Goal: Task Accomplishment & Management: Use online tool/utility

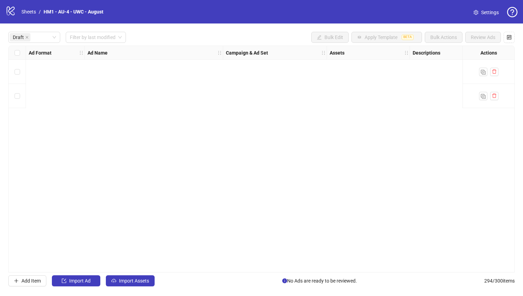
scroll to position [0, 625]
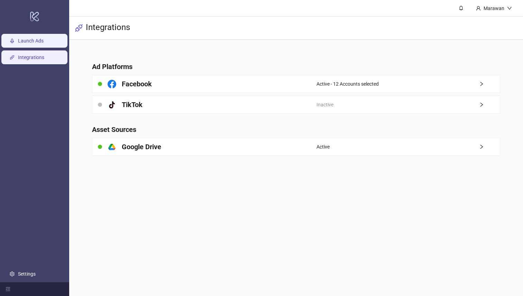
click at [32, 44] on link "Launch Ads" at bounding box center [31, 41] width 26 height 6
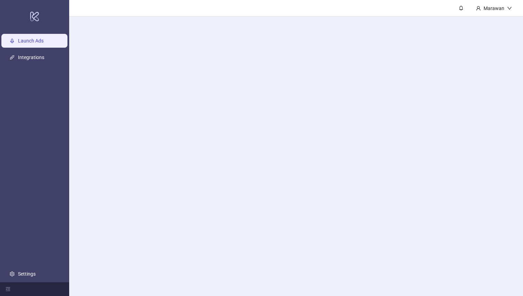
click at [31, 44] on link "Launch Ads" at bounding box center [31, 41] width 26 height 6
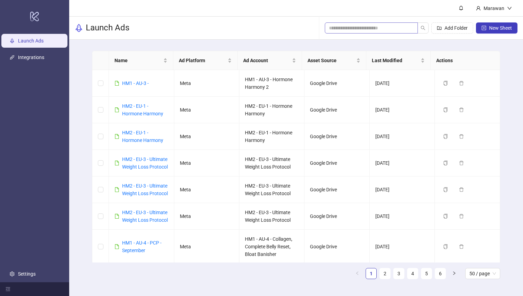
click at [388, 33] on span at bounding box center [371, 27] width 93 height 11
click at [387, 30] on input "search" at bounding box center [368, 28] width 79 height 8
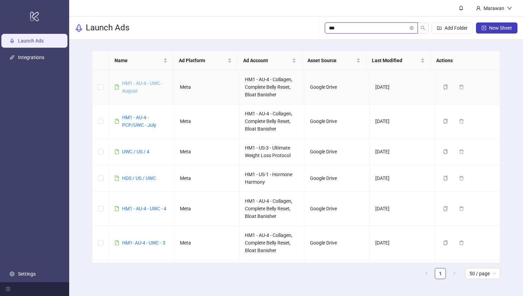
type input "***"
click at [137, 85] on link "HM1 - AU-4 - UWC - August" at bounding box center [142, 87] width 40 height 13
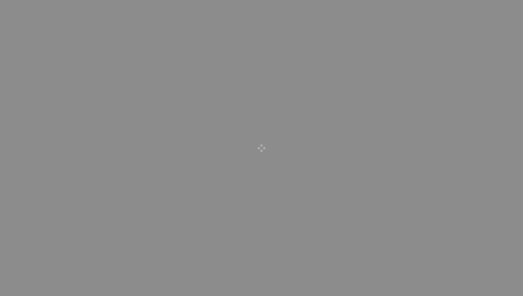
click at [137, 85] on div at bounding box center [261, 148] width 523 height 296
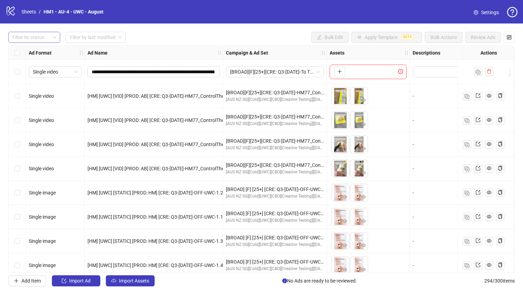
click at [38, 34] on div at bounding box center [31, 38] width 42 height 10
click at [41, 49] on div "Draft" at bounding box center [34, 52] width 41 height 8
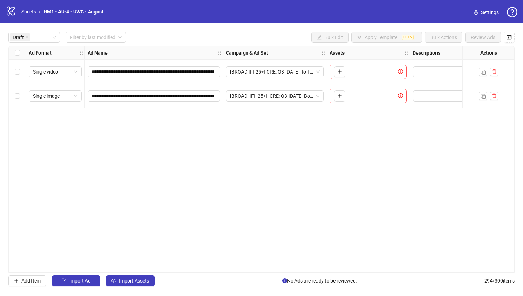
click at [135, 273] on div "**********" at bounding box center [261, 159] width 506 height 227
click at [137, 276] on div "**********" at bounding box center [261, 160] width 523 height 272
click at [137, 276] on button "Import Assets" at bounding box center [130, 281] width 49 height 11
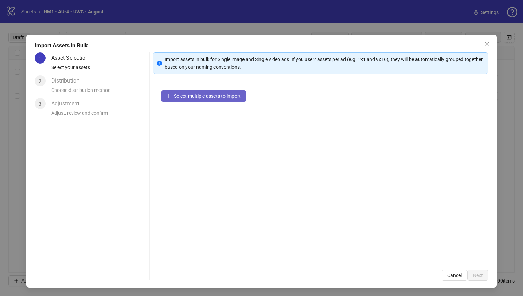
drag, startPoint x: 174, startPoint y: 91, endPoint x: 173, endPoint y: 95, distance: 4.5
click at [174, 91] on div "Select multiple assets to import" at bounding box center [321, 172] width 336 height 180
click at [174, 95] on span "Select multiple assets to import" at bounding box center [207, 96] width 67 height 6
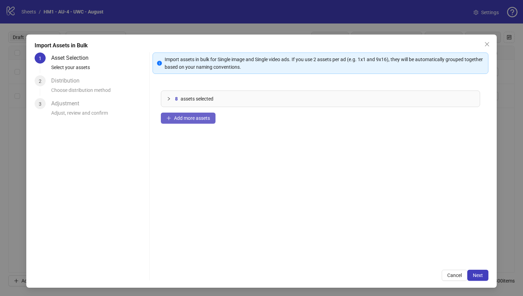
click at [201, 122] on button "Add more assets" at bounding box center [188, 118] width 55 height 11
click at [183, 117] on span "Add more assets" at bounding box center [192, 119] width 36 height 6
click at [473, 274] on span "Next" at bounding box center [478, 276] width 10 height 6
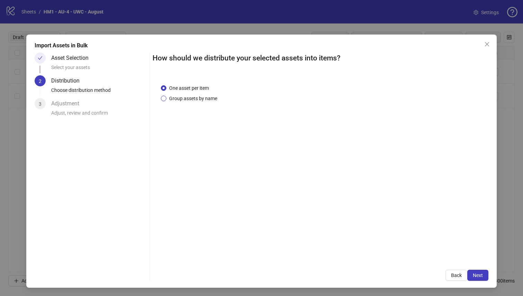
click at [172, 95] on span "Group assets by name" at bounding box center [193, 99] width 54 height 8
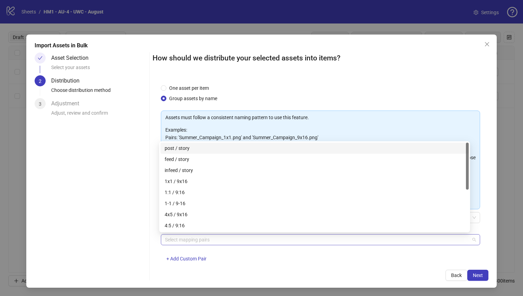
click at [200, 239] on div at bounding box center [317, 240] width 310 height 10
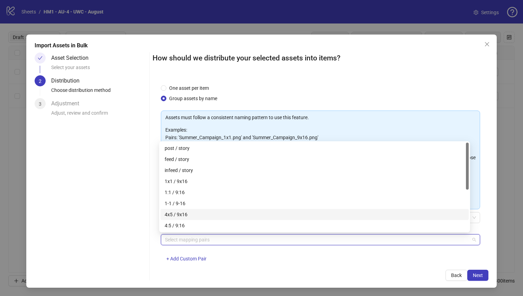
click at [193, 214] on div "4x5 / 9x16" at bounding box center [315, 215] width 300 height 8
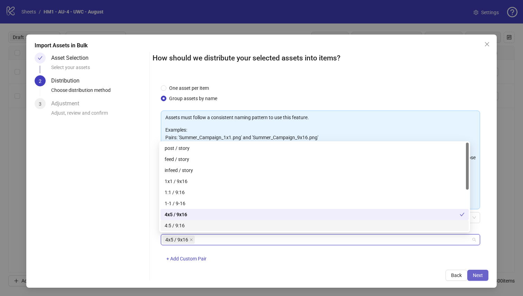
click at [483, 276] on button "Next" at bounding box center [477, 275] width 21 height 11
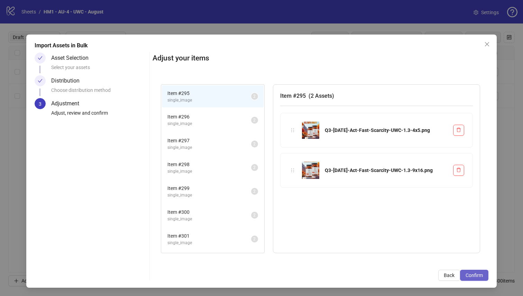
click at [482, 276] on button "Confirm" at bounding box center [474, 275] width 28 height 11
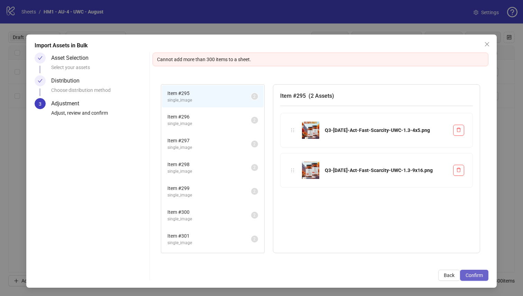
click at [472, 278] on span "Confirm" at bounding box center [474, 276] width 17 height 6
click at [195, 121] on span "single_image" at bounding box center [209, 124] width 84 height 7
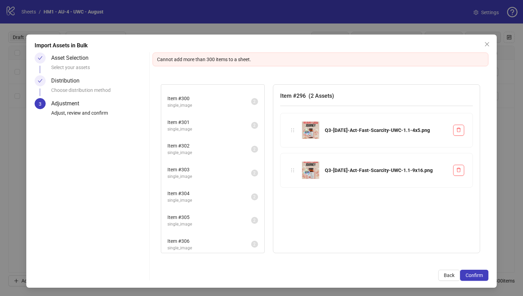
scroll to position [117, 0]
click at [200, 169] on span "Item # 303" at bounding box center [209, 167] width 84 height 8
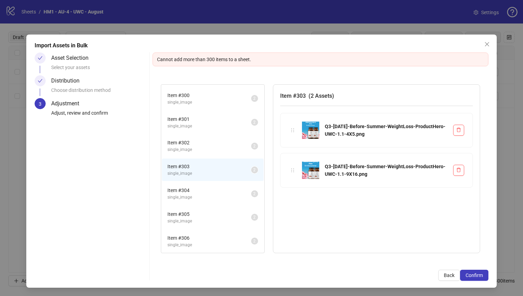
click at [203, 231] on li "Item # 306 single_image 2" at bounding box center [213, 241] width 102 height 22
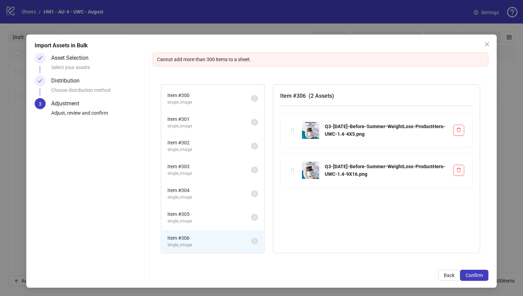
scroll to position [0, 0]
click at [209, 212] on span "Item # 305" at bounding box center [209, 215] width 84 height 8
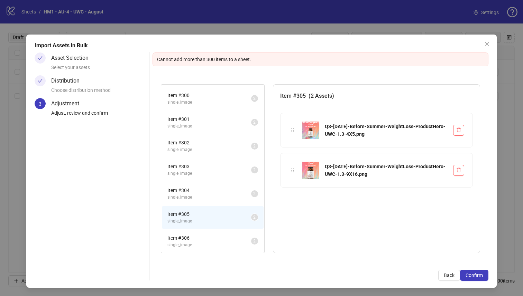
click at [211, 158] on div "Item # 303 single_image 2" at bounding box center [212, 170] width 103 height 24
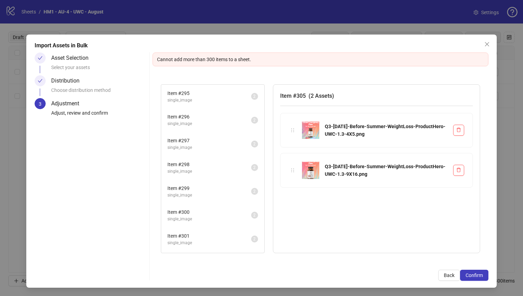
click at [212, 156] on div "Item # 298 single_image 2" at bounding box center [212, 168] width 103 height 24
click at [206, 201] on li "Item # 299 single_image 2" at bounding box center [213, 192] width 102 height 22
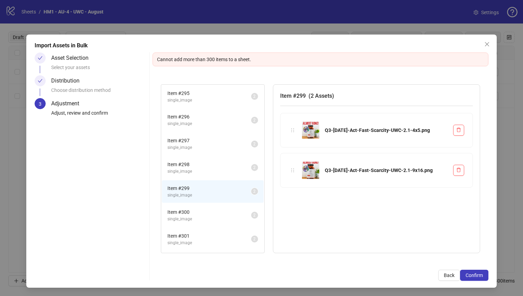
click at [210, 241] on span "single_image" at bounding box center [209, 243] width 84 height 7
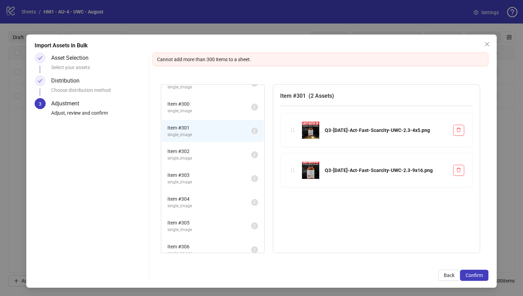
scroll to position [117, 0]
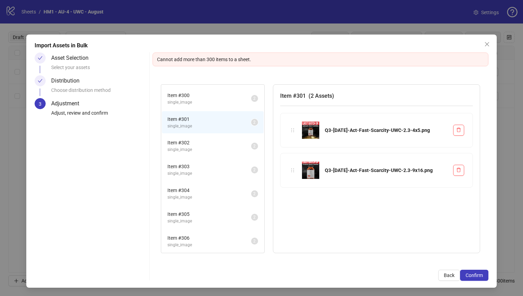
click at [209, 171] on span "single_image" at bounding box center [209, 174] width 84 height 7
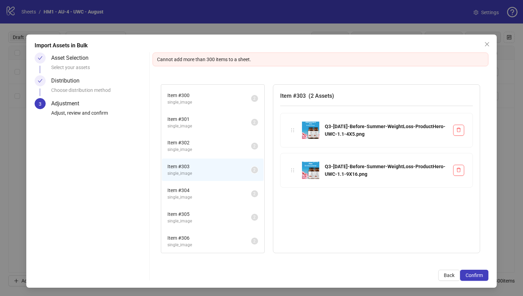
click at [207, 194] on span "Item # 304" at bounding box center [209, 191] width 84 height 8
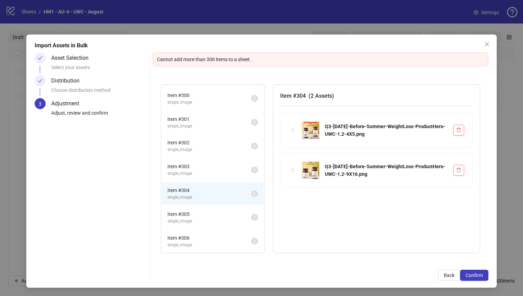
click at [218, 220] on span "single_image" at bounding box center [209, 221] width 84 height 7
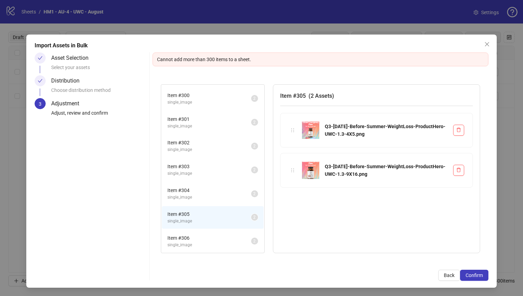
drag, startPoint x: 218, startPoint y: 249, endPoint x: 218, endPoint y: 245, distance: 3.8
click at [218, 249] on li "Item # 306 single_image 2" at bounding box center [213, 241] width 102 height 22
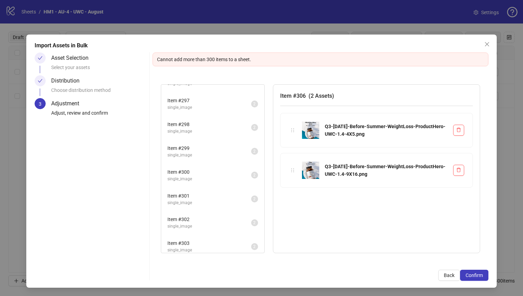
scroll to position [0, 0]
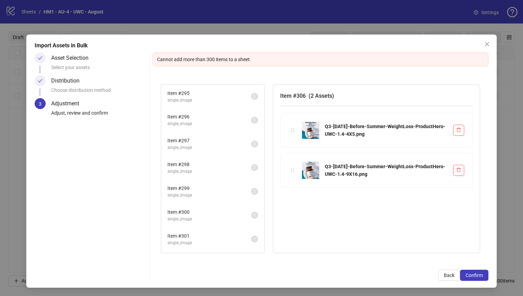
click at [216, 129] on li "Item # 296 single_image 2" at bounding box center [213, 120] width 102 height 22
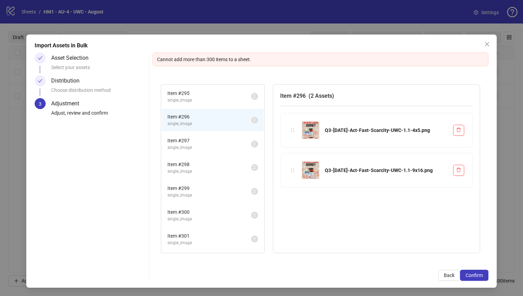
click at [221, 95] on span "Item # 295" at bounding box center [209, 94] width 84 height 8
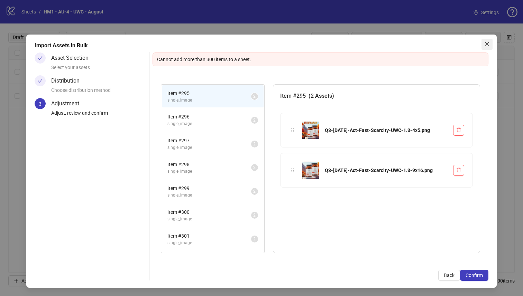
click at [481, 42] on span "Close" at bounding box center [486, 45] width 11 height 6
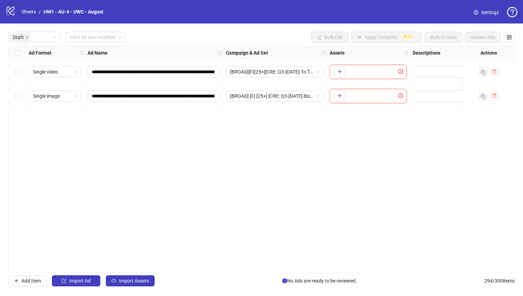
click at [222, 125] on div "**********" at bounding box center [261, 159] width 506 height 227
click at [27, 98] on div "Single image" at bounding box center [55, 96] width 59 height 24
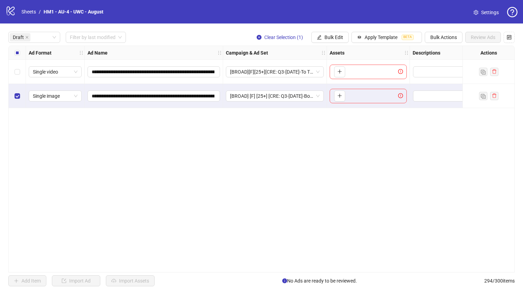
click at [18, 77] on div "Select row 1" at bounding box center [17, 72] width 17 height 24
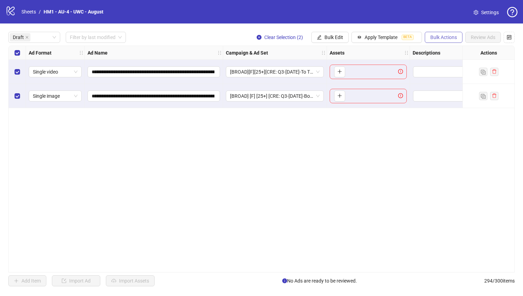
click at [442, 39] on span "Bulk Actions" at bounding box center [443, 38] width 27 height 6
click at [468, 87] on span "Copy to another sheet" at bounding box center [453, 85] width 47 height 8
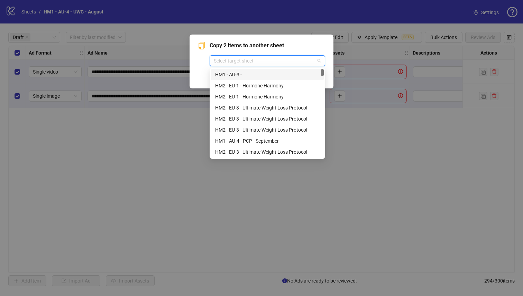
click at [263, 60] on input "search" at bounding box center [264, 61] width 101 height 10
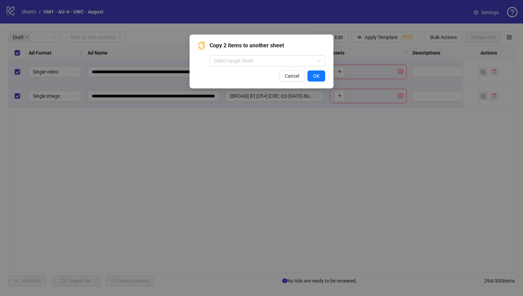
click at [185, 92] on div "Copy 2 items to another sheet Select target sheet Cancel OK" at bounding box center [261, 148] width 523 height 296
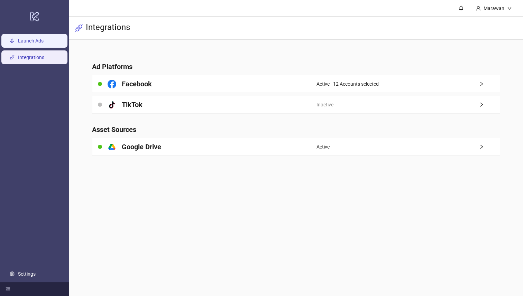
click at [27, 44] on link "Launch Ads" at bounding box center [31, 41] width 26 height 6
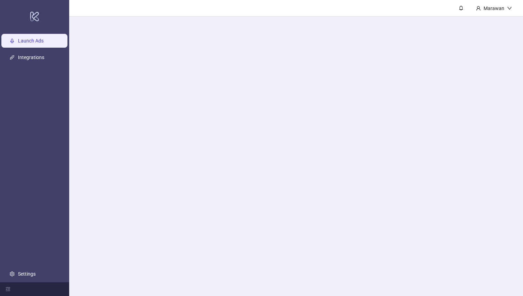
click at [27, 44] on link "Launch Ads" at bounding box center [31, 41] width 26 height 6
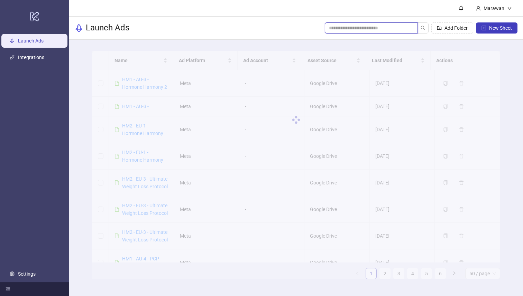
click at [376, 27] on input "search" at bounding box center [368, 28] width 79 height 8
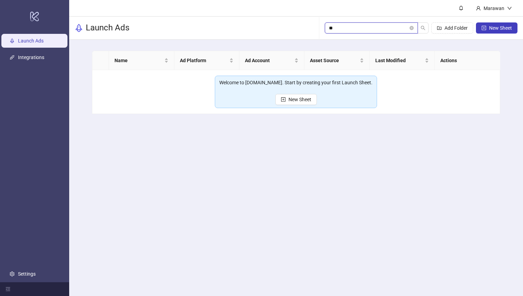
type input "*"
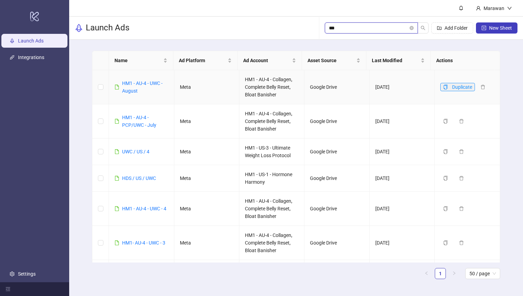
type input "***"
click at [444, 85] on button "Duplicate" at bounding box center [457, 87] width 35 height 8
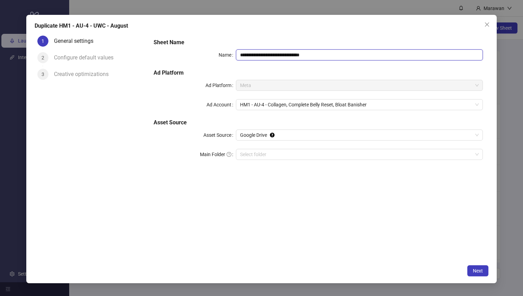
drag, startPoint x: 283, startPoint y: 55, endPoint x: 395, endPoint y: 57, distance: 111.7
click at [382, 58] on input "**********" at bounding box center [359, 54] width 247 height 11
type input "**********"
click at [474, 266] on button "Next" at bounding box center [477, 271] width 21 height 11
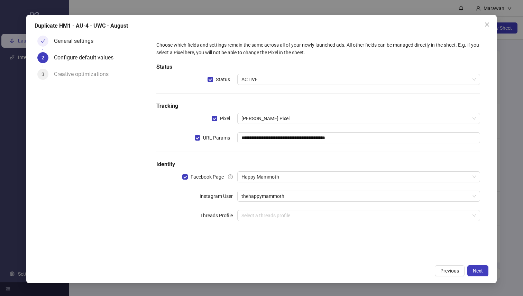
click at [362, 222] on div "**********" at bounding box center [319, 135] width 330 height 194
click at [475, 268] on button "Next" at bounding box center [477, 271] width 21 height 11
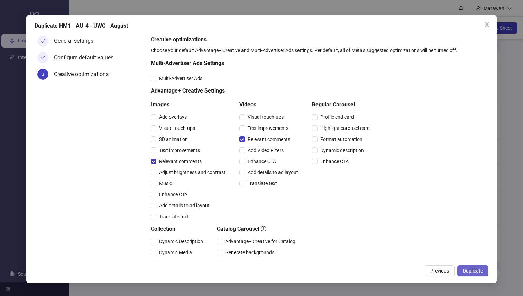
click at [477, 274] on button "Duplicate" at bounding box center [472, 271] width 31 height 11
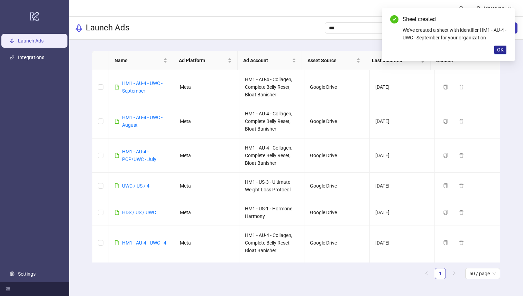
click at [499, 53] on button "OK" at bounding box center [500, 50] width 12 height 8
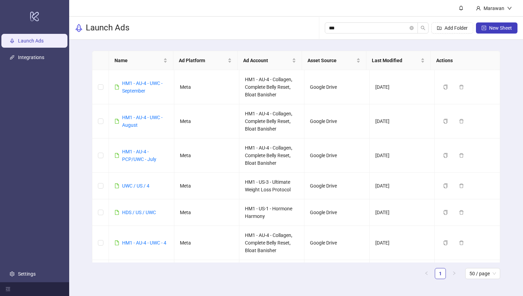
click at [500, 8] on div "Sheet created We've created a sheet with identifier HM1 - AU-4 - UWC - Septembe…" at bounding box center [448, 8] width 133 height 0
click at [136, 81] on link "HM1 - AU-4 - UWC - September" at bounding box center [142, 87] width 40 height 13
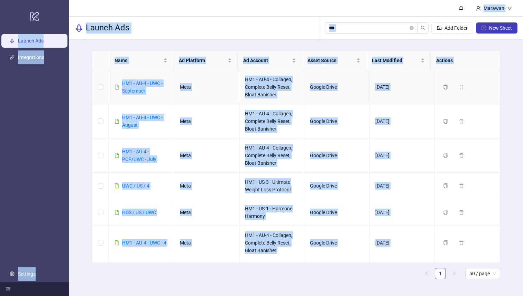
click at [136, 81] on div "logo/logo-mobile Launch Ads Integrations Settings Marawan Launch Ads *** Add Fo…" at bounding box center [261, 148] width 523 height 296
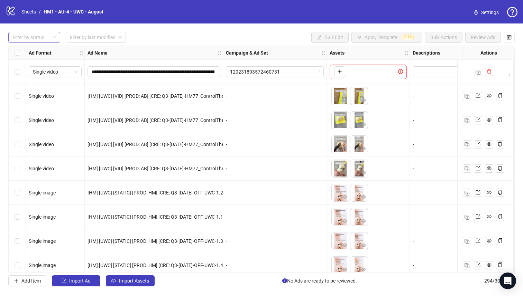
click at [40, 38] on div at bounding box center [31, 38] width 42 height 10
click at [36, 53] on div "Draft" at bounding box center [34, 52] width 41 height 8
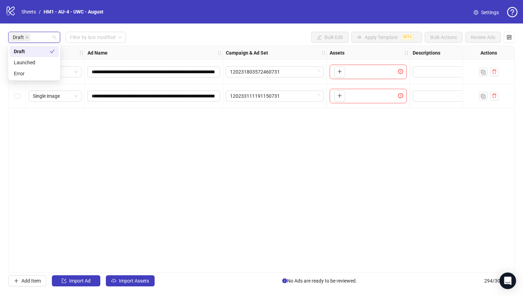
click at [131, 35] on div "Draft Filter by last modified Bulk Edit Apply Template BETA Bulk Actions Review…" at bounding box center [261, 37] width 506 height 11
drag, startPoint x: 24, startPoint y: 102, endPoint x: 22, endPoint y: 98, distance: 4.4
click at [23, 101] on div "Select row 2" at bounding box center [17, 96] width 17 height 24
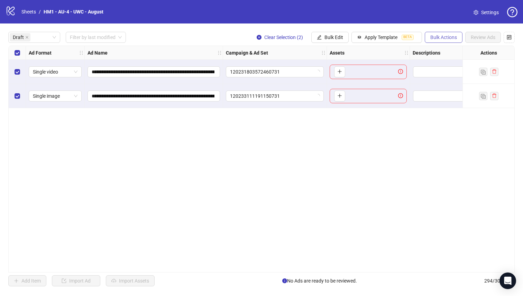
click at [451, 37] on span "Bulk Actions" at bounding box center [443, 38] width 27 height 6
click at [458, 74] on span "Duplicate with assets" at bounding box center [453, 74] width 47 height 8
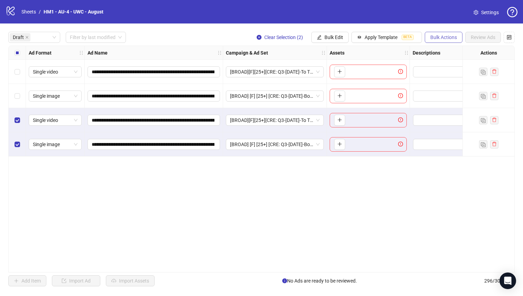
click at [449, 33] on button "Bulk Actions" at bounding box center [444, 37] width 38 height 11
click at [444, 51] on span "Delete" at bounding box center [453, 52] width 47 height 8
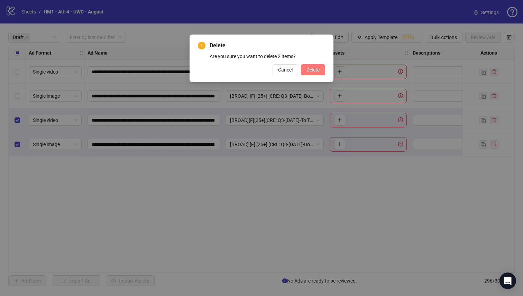
click at [315, 71] on span "Delete" at bounding box center [312, 70] width 13 height 6
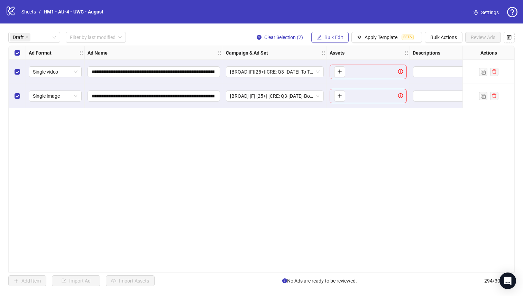
click at [330, 38] on span "Bulk Edit" at bounding box center [333, 38] width 19 height 6
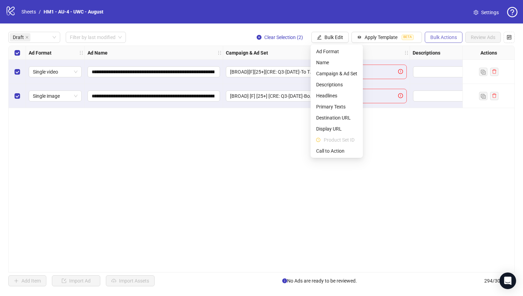
drag, startPoint x: 329, startPoint y: 38, endPoint x: 429, endPoint y: 38, distance: 99.3
click at [329, 38] on span "Bulk Edit" at bounding box center [333, 38] width 19 height 6
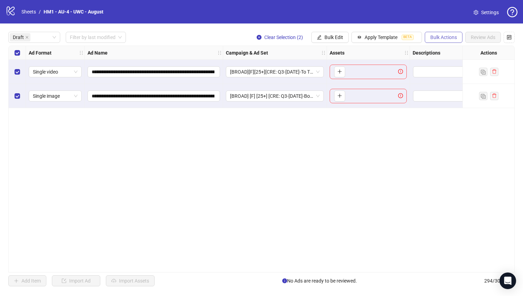
click at [441, 38] on span "Bulk Actions" at bounding box center [443, 38] width 27 height 6
click at [460, 80] on li "Copy to another sheet" at bounding box center [453, 84] width 56 height 11
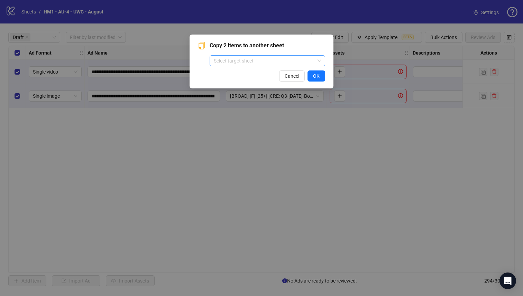
click at [295, 61] on input "search" at bounding box center [264, 61] width 101 height 10
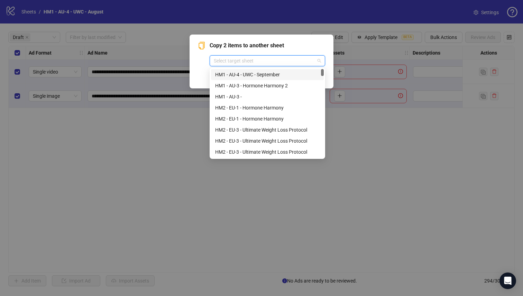
click at [283, 74] on div "HM1 - AU-4 - UWC - September" at bounding box center [267, 75] width 104 height 8
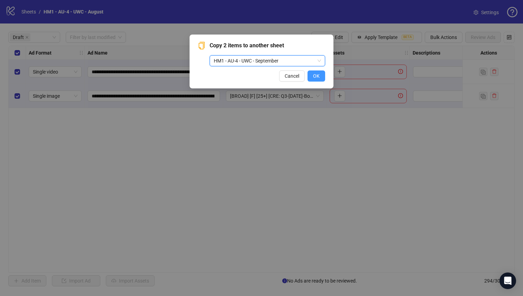
click at [323, 74] on button "OK" at bounding box center [316, 76] width 18 height 11
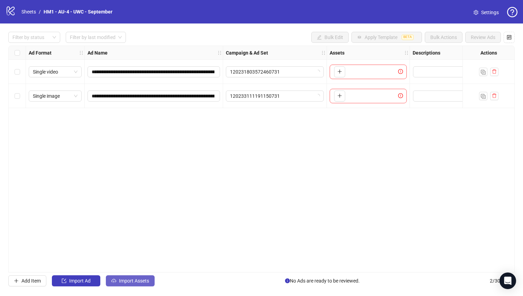
click at [126, 284] on span "Import Assets" at bounding box center [134, 281] width 30 height 6
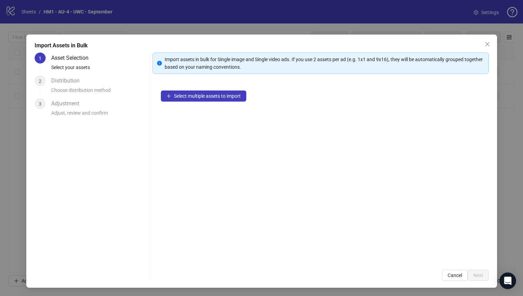
click at [126, 284] on div "Import Assets in Bulk 1 Asset Selection Select your assets 2 Distribution Choos…" at bounding box center [261, 162] width 471 height 254
click at [200, 77] on div "Import assets in bulk for Single image and Single video ads. If you use 2 asset…" at bounding box center [321, 167] width 336 height 229
click at [196, 94] on span "Select multiple assets to import" at bounding box center [207, 96] width 67 height 6
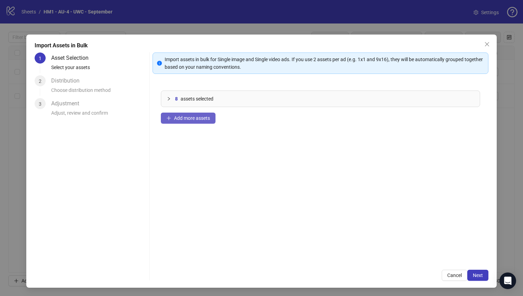
click at [206, 121] on button "Add more assets" at bounding box center [188, 118] width 55 height 11
click at [197, 123] on button "Add more assets" at bounding box center [188, 118] width 55 height 11
click at [200, 121] on span "Add more assets" at bounding box center [192, 119] width 36 height 6
click at [473, 273] on span "Next" at bounding box center [478, 276] width 10 height 6
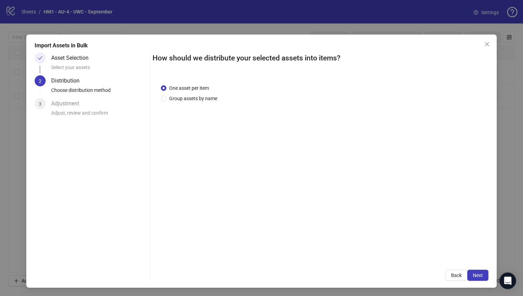
click at [186, 94] on div "One asset per item Group assets by name" at bounding box center [190, 93] width 59 height 18
click at [186, 97] on span "Group assets by name" at bounding box center [193, 99] width 54 height 8
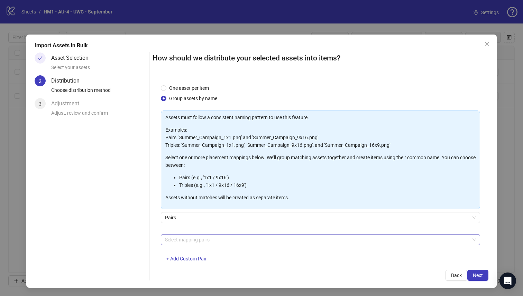
click at [194, 237] on div at bounding box center [317, 240] width 310 height 10
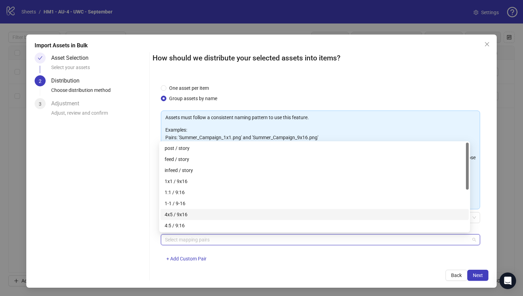
click at [196, 214] on div "4x5 / 9x16" at bounding box center [315, 215] width 300 height 8
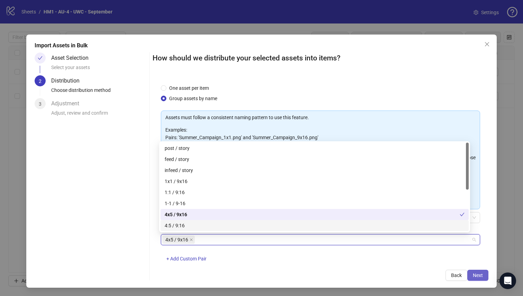
click at [477, 273] on button "Next" at bounding box center [477, 275] width 21 height 11
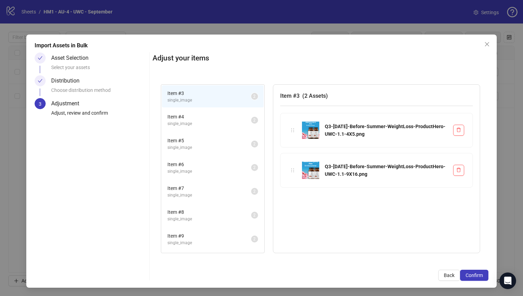
click at [478, 273] on span "Confirm" at bounding box center [474, 276] width 17 height 6
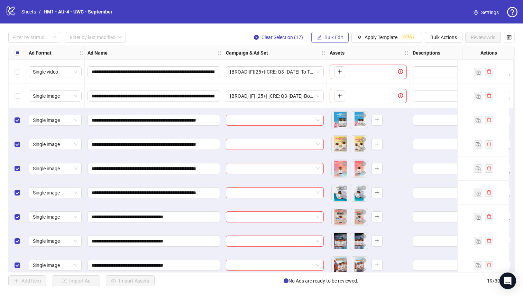
click at [332, 36] on span "Bulk Edit" at bounding box center [333, 38] width 19 height 6
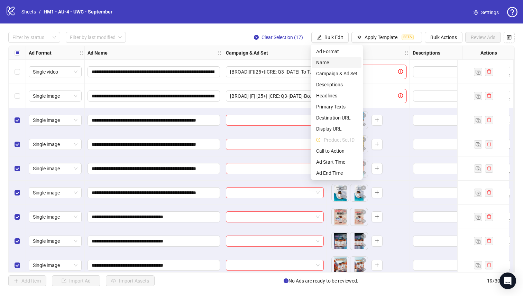
click at [332, 65] on span "Name" at bounding box center [336, 63] width 41 height 8
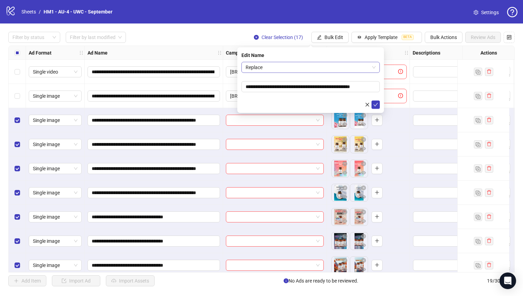
click at [318, 66] on span "Replace" at bounding box center [311, 67] width 130 height 10
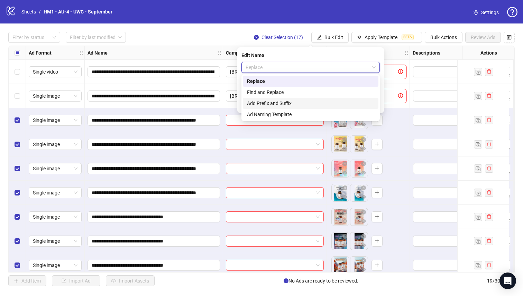
click at [310, 105] on div "Add Prefix and Suffix" at bounding box center [310, 104] width 127 height 8
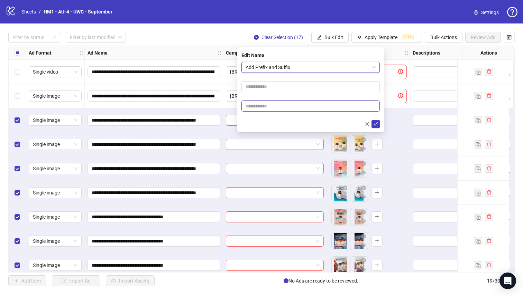
click at [305, 111] on input "text" at bounding box center [310, 106] width 138 height 11
paste input "**********"
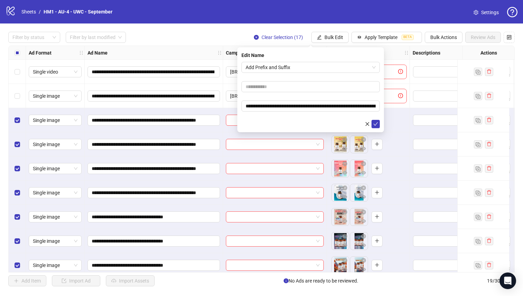
click at [291, 99] on form "**********" at bounding box center [310, 95] width 138 height 66
click at [246, 105] on input "**********" at bounding box center [310, 106] width 138 height 11
drag, startPoint x: 246, startPoint y: 105, endPoint x: 241, endPoint y: 105, distance: 5.5
click at [241, 105] on div "**********" at bounding box center [310, 89] width 147 height 85
type input "**********"
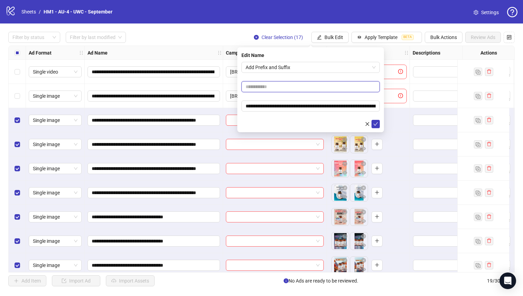
click at [261, 90] on input "text" at bounding box center [310, 86] width 138 height 11
type input "**********"
click at [374, 122] on icon "check" at bounding box center [375, 124] width 5 height 5
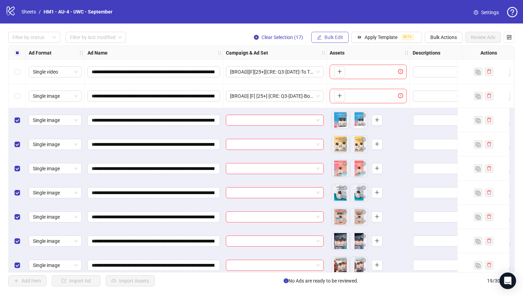
click at [327, 33] on button "Bulk Edit" at bounding box center [329, 37] width 37 height 11
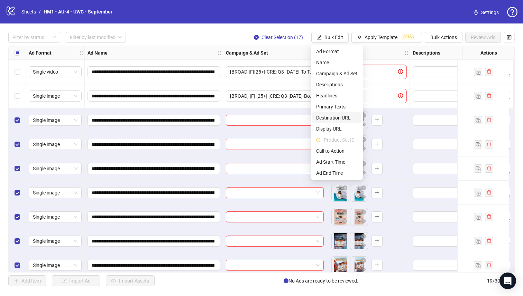
click at [346, 118] on span "Destination URL" at bounding box center [336, 118] width 41 height 8
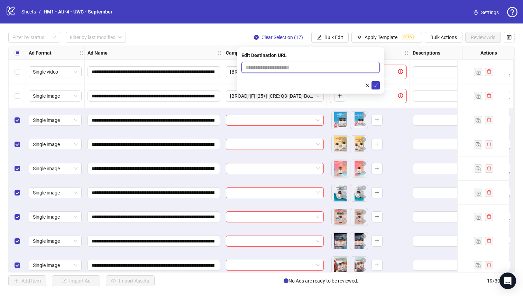
click at [299, 67] on input "text" at bounding box center [308, 68] width 125 height 8
paste input "**********"
type input "**********"
click at [376, 89] on button "submit" at bounding box center [375, 85] width 8 height 8
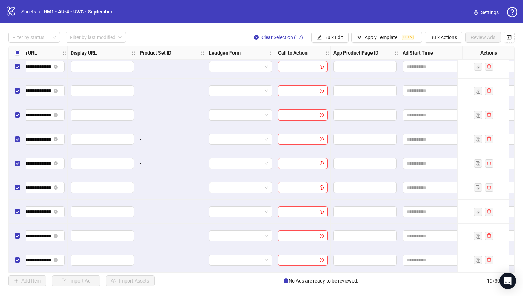
scroll to position [250, 694]
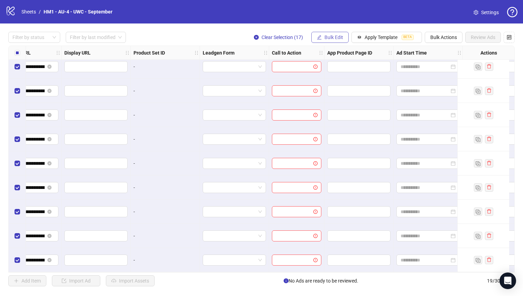
click at [329, 37] on span "Bulk Edit" at bounding box center [333, 38] width 19 height 6
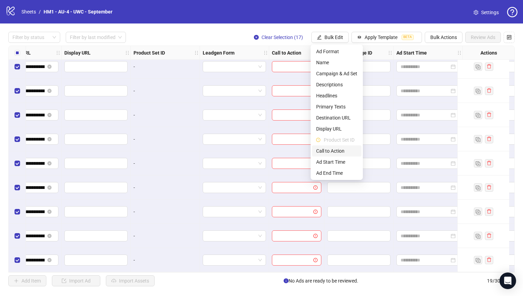
click at [344, 149] on span "Call to Action" at bounding box center [336, 151] width 41 height 8
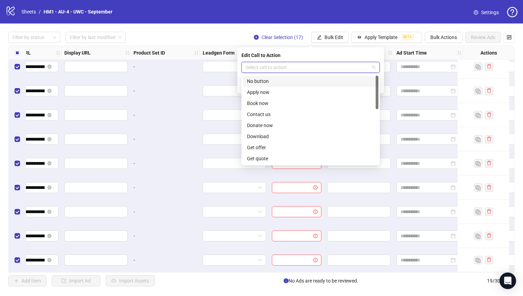
click at [354, 71] on input "search" at bounding box center [308, 67] width 124 height 10
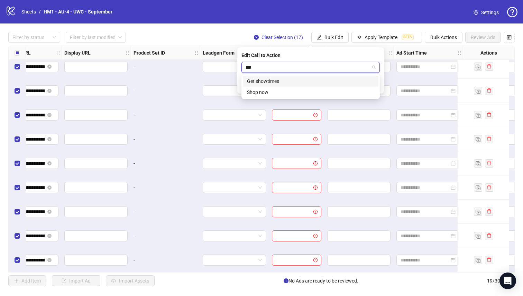
type input "****"
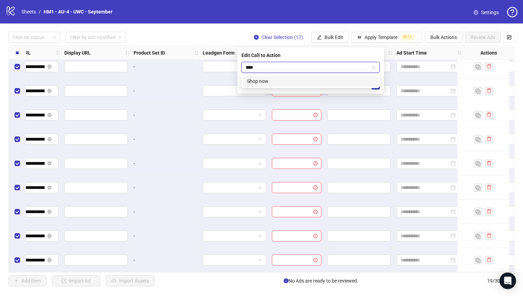
drag, startPoint x: 331, startPoint y: 80, endPoint x: 354, endPoint y: 81, distance: 22.9
click at [331, 80] on div "Shop now" at bounding box center [310, 81] width 127 height 8
click at [376, 87] on icon "check" at bounding box center [375, 85] width 5 height 5
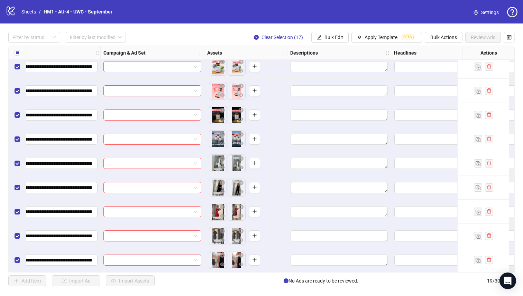
scroll to position [250, 125]
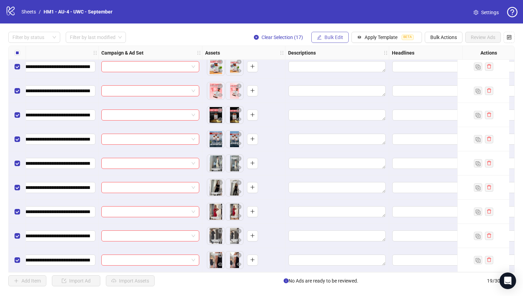
click at [332, 39] on span "Bulk Edit" at bounding box center [333, 38] width 19 height 6
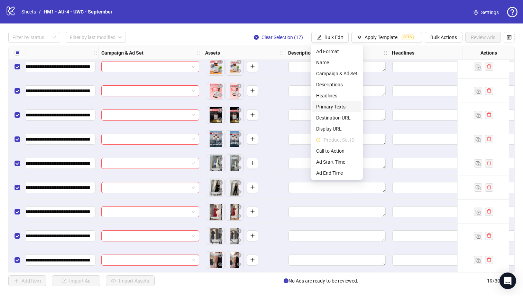
click at [343, 111] on li "Primary Texts" at bounding box center [336, 106] width 49 height 11
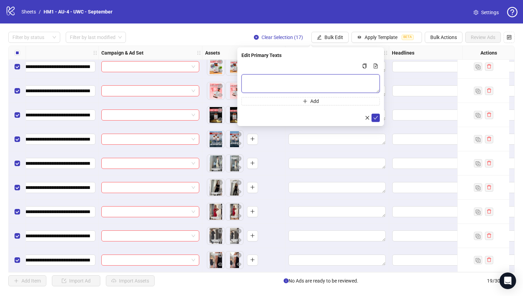
click at [293, 81] on textarea "Multi-text input container - paste or copy values" at bounding box center [310, 83] width 138 height 19
paste textarea "**********"
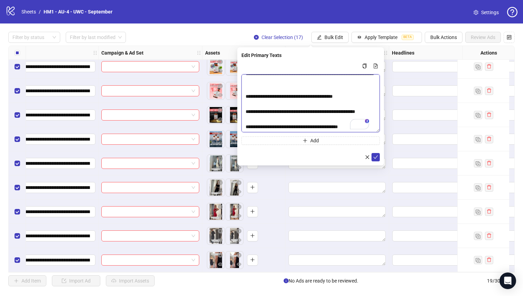
scroll to position [57, 0]
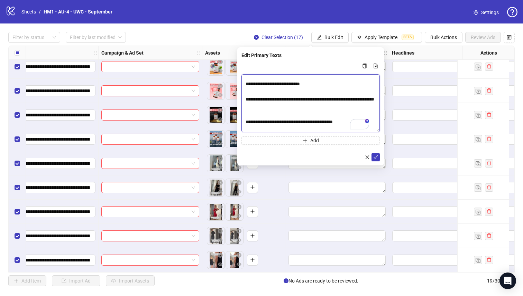
drag, startPoint x: 378, startPoint y: 91, endPoint x: 377, endPoint y: 178, distance: 87.9
click at [377, 132] on textarea "**********" at bounding box center [310, 103] width 138 height 58
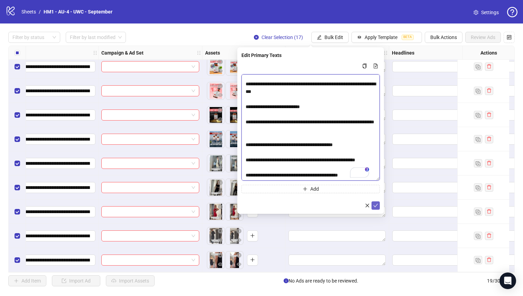
type textarea "**********"
click at [375, 208] on span "submit" at bounding box center [375, 206] width 5 height 6
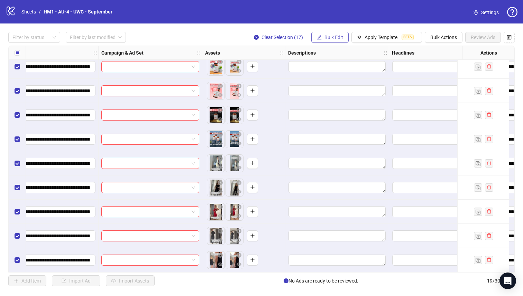
click at [339, 42] on div "**********" at bounding box center [261, 160] width 523 height 272
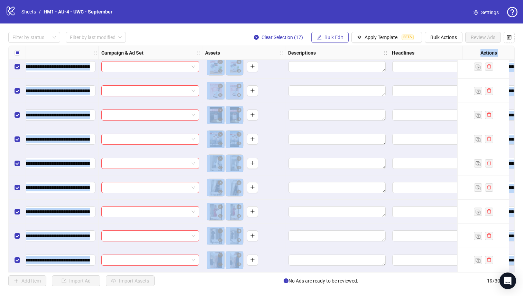
click at [338, 42] on button "Bulk Edit" at bounding box center [329, 37] width 37 height 11
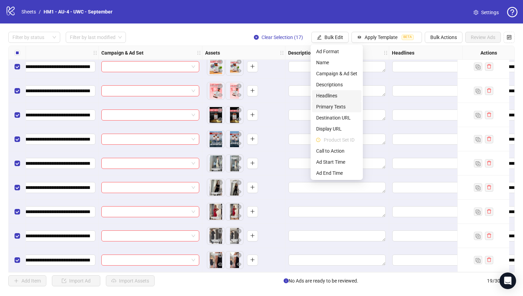
click at [336, 96] on span "Headlines" at bounding box center [336, 96] width 41 height 8
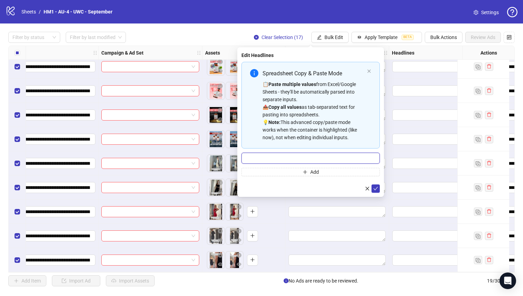
click at [315, 157] on input "Multi-input container - paste or copy values" at bounding box center [310, 158] width 138 height 11
paste input "**********"
type input "**********"
click at [377, 191] on icon "check" at bounding box center [375, 188] width 5 height 5
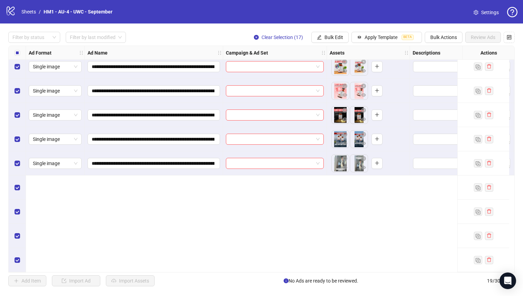
scroll to position [4, 0]
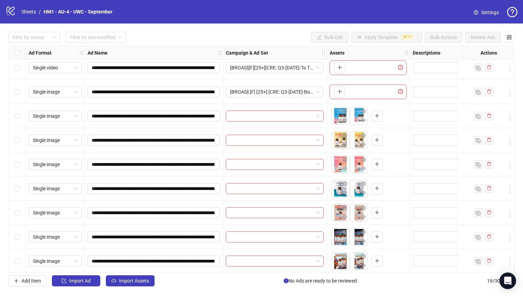
click at [21, 185] on div "Select row 6" at bounding box center [17, 189] width 17 height 24
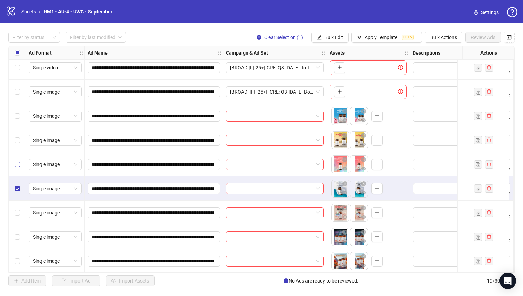
click at [19, 161] on label "Select row 5" at bounding box center [18, 165] width 6 height 8
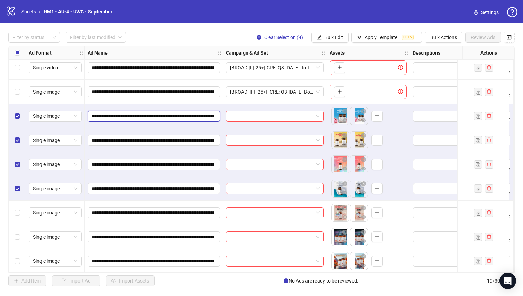
scroll to position [0, 134]
click at [180, 118] on input "**********" at bounding box center [153, 116] width 123 height 8
click at [330, 34] on button "Bulk Edit" at bounding box center [329, 37] width 37 height 11
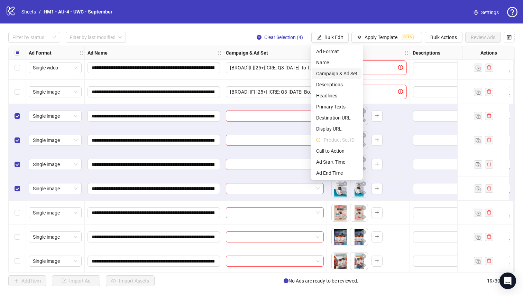
click at [356, 72] on span "Campaign & Ad Set" at bounding box center [336, 74] width 41 height 8
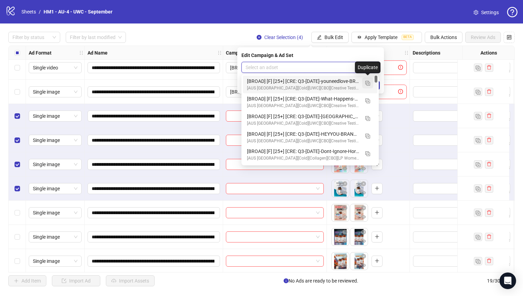
click at [370, 84] on button "button" at bounding box center [367, 82] width 11 height 11
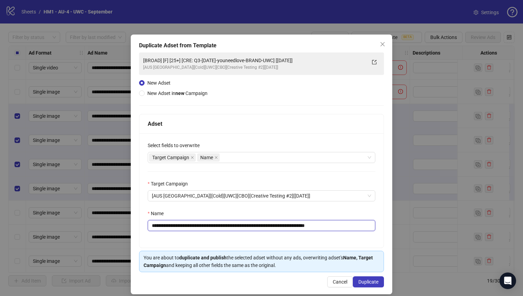
drag, startPoint x: 293, startPoint y: 227, endPoint x: 202, endPoint y: 228, distance: 91.3
click at [202, 228] on input "**********" at bounding box center [262, 225] width 228 height 11
paste input "**********"
type input "**********"
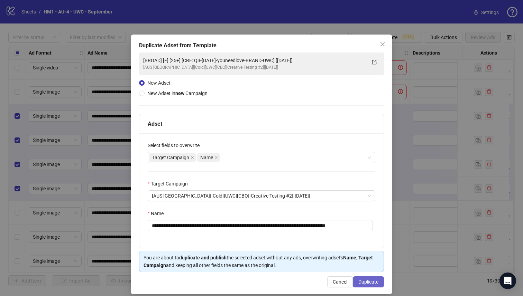
click at [362, 279] on span "Duplicate" at bounding box center [368, 282] width 20 height 6
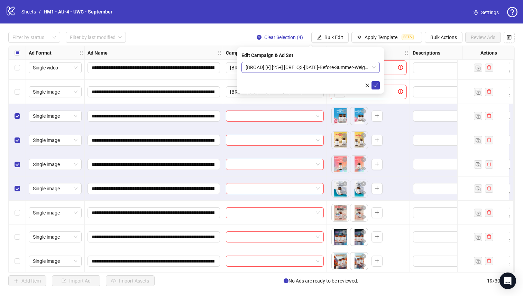
click at [336, 71] on span "[BROAD] [F] [25+] [CRE: Q3-[DATE]-Before-Summer-WeightLoss-ProductHero-UWC] [[D…" at bounding box center [311, 67] width 130 height 10
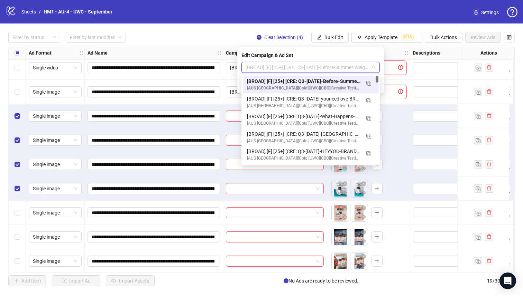
click at [338, 80] on div "[BROAD] [F] [25+] [CRE: Q3-[DATE]-Before-Summer-WeightLoss-ProductHero-UWC] [[D…" at bounding box center [303, 81] width 113 height 8
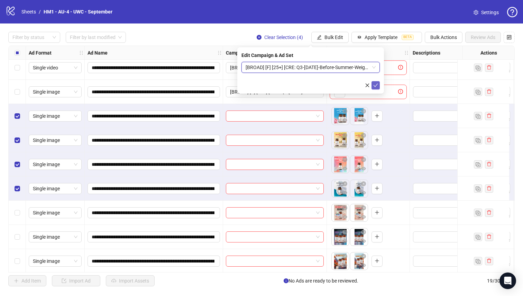
click at [378, 86] on icon "check" at bounding box center [375, 85] width 5 height 5
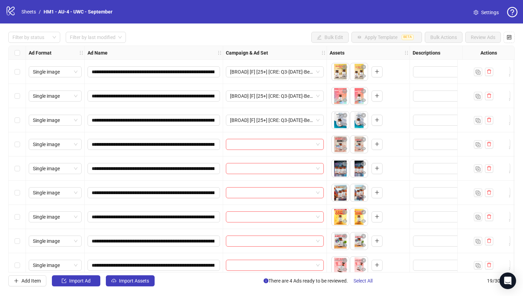
scroll to position [75, 0]
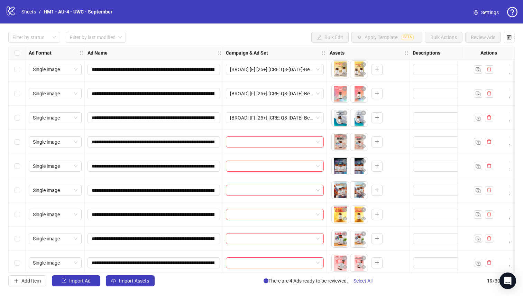
click at [14, 218] on div "Select row 10" at bounding box center [17, 215] width 17 height 24
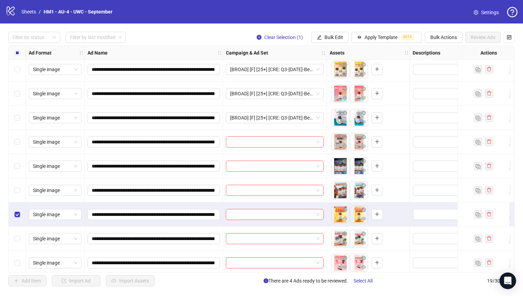
click at [24, 191] on div "Select row 9" at bounding box center [17, 190] width 17 height 24
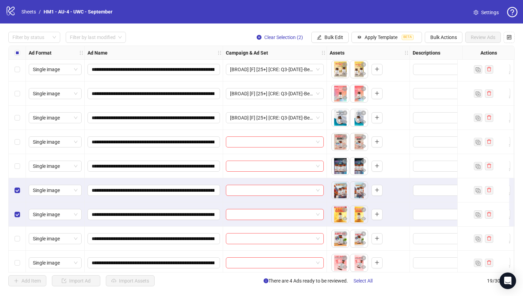
click at [19, 176] on div "Select row 8" at bounding box center [17, 166] width 17 height 24
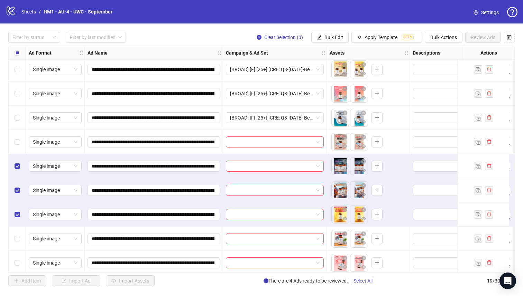
click at [17, 150] on div "Select row 7" at bounding box center [17, 142] width 17 height 24
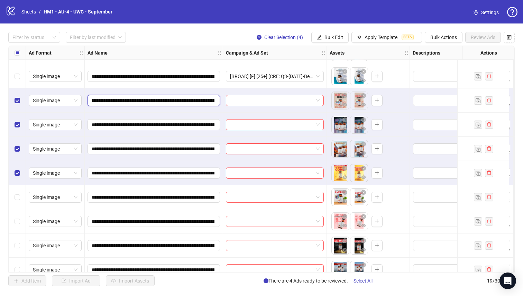
scroll to position [0, 141]
drag, startPoint x: 176, startPoint y: 101, endPoint x: 120, endPoint y: 99, distance: 56.4
click at [120, 99] on input "**********" at bounding box center [153, 101] width 123 height 8
click at [327, 38] on span "Bulk Edit" at bounding box center [333, 38] width 19 height 6
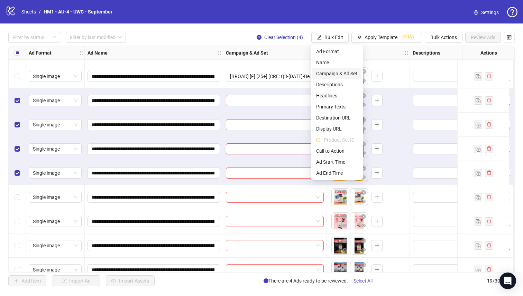
click at [339, 76] on span "Campaign & Ad Set" at bounding box center [336, 74] width 41 height 8
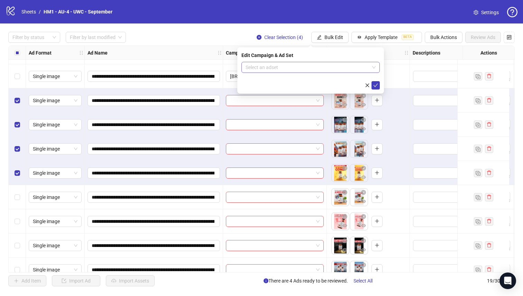
click at [323, 66] on input "search" at bounding box center [308, 67] width 124 height 10
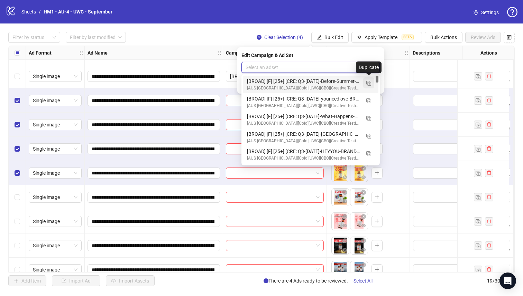
click at [368, 85] on img "button" at bounding box center [368, 83] width 5 height 5
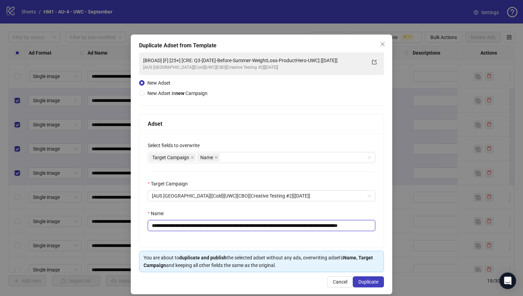
drag, startPoint x: 337, startPoint y: 226, endPoint x: 201, endPoint y: 229, distance: 136.0
click at [201, 229] on input "**********" at bounding box center [262, 225] width 228 height 11
paste input "text"
type input "**********"
click at [361, 283] on span "Duplicate" at bounding box center [368, 282] width 20 height 6
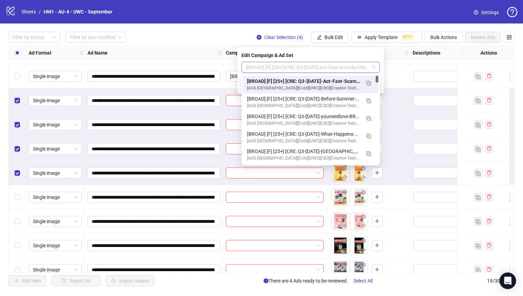
click at [318, 68] on span "[BROAD] [F] [25+] [CRE: Q3-[DATE]-Act-Fast-Scarcity-UWC] [[DATE]]" at bounding box center [311, 67] width 130 height 10
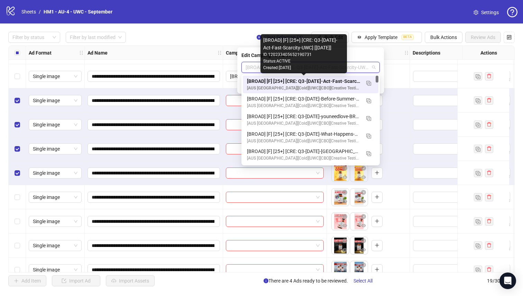
click at [319, 80] on div "[BROAD] [F] [25+] [CRE: Q3-[DATE]-Act-Fast-Scarcity-UWC] [[DATE]]" at bounding box center [303, 81] width 113 height 8
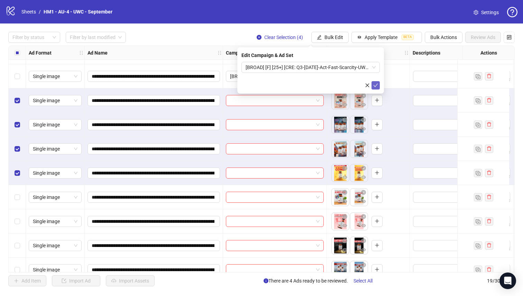
click at [375, 86] on icon "check" at bounding box center [376, 85] width 4 height 3
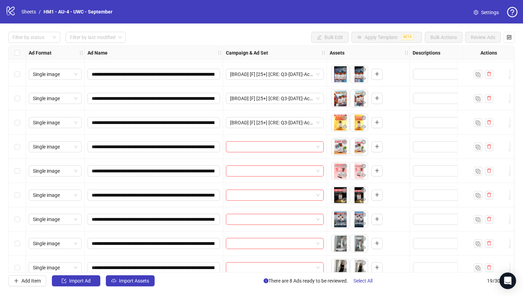
scroll to position [168, 0]
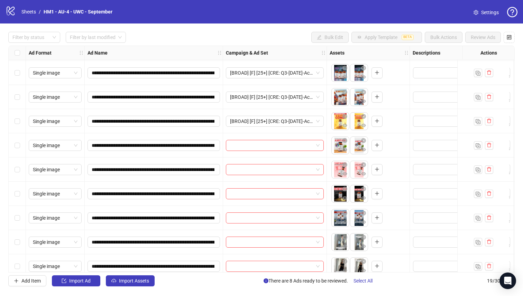
click at [26, 198] on div "Single image" at bounding box center [55, 194] width 59 height 24
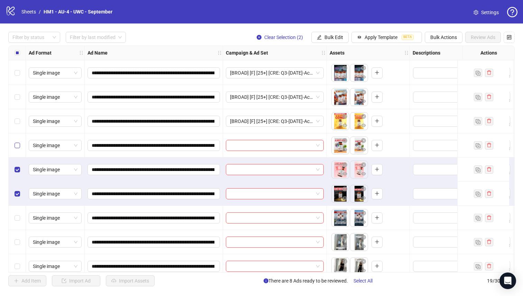
click at [16, 143] on label "Select row 11" at bounding box center [18, 146] width 6 height 8
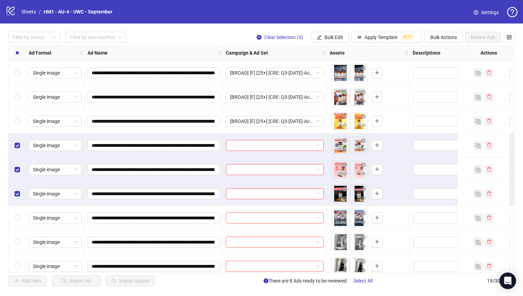
click at [17, 223] on div "Select row 14" at bounding box center [17, 218] width 17 height 24
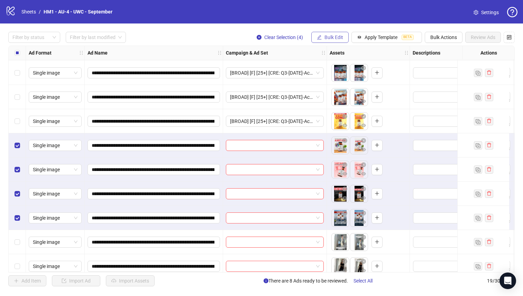
click at [325, 38] on span "Bulk Edit" at bounding box center [333, 38] width 19 height 6
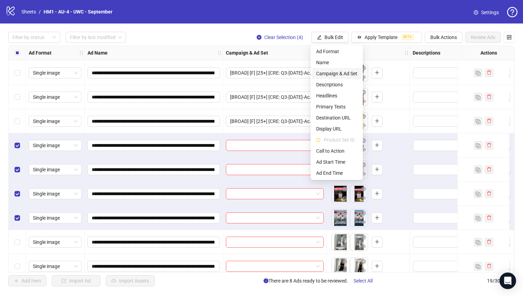
click at [346, 74] on span "Campaign & Ad Set" at bounding box center [336, 74] width 41 height 8
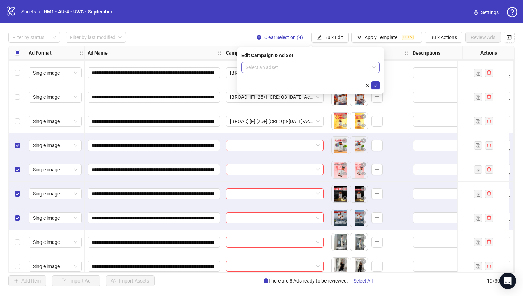
click at [325, 68] on input "search" at bounding box center [308, 67] width 124 height 10
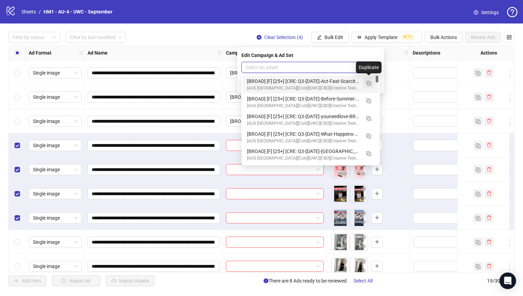
click at [366, 83] on img "button" at bounding box center [368, 83] width 5 height 5
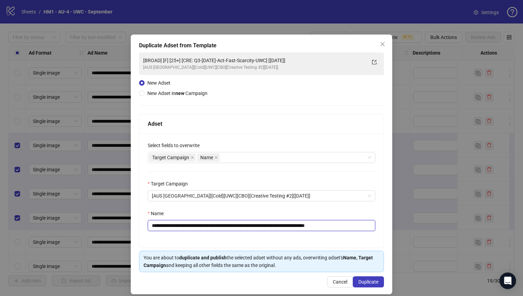
click at [285, 226] on input "**********" at bounding box center [262, 225] width 228 height 11
type input "**********"
click at [372, 286] on button "Duplicate" at bounding box center [368, 282] width 31 height 11
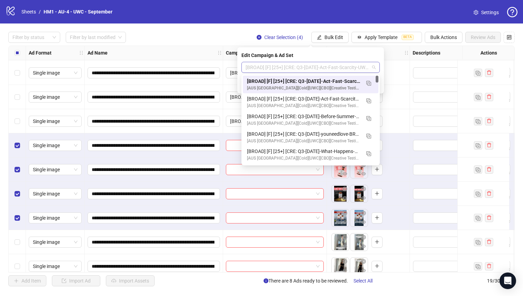
click at [343, 69] on span "[BROAD] [F] [25+] [CRE: Q3-[DATE]-Act-Fast-Scarcity-UWC-2] [[DATE]]" at bounding box center [311, 67] width 130 height 10
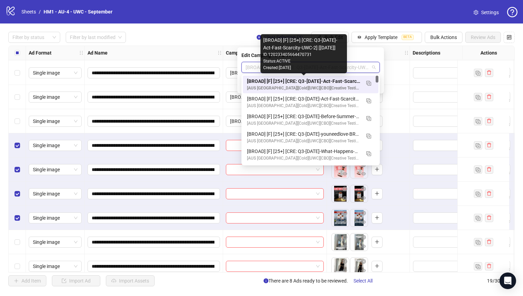
click at [342, 80] on div "[BROAD] [F] [25+] [CRE: Q3-[DATE]-Act-Fast-Scarcity-UWC-2] [[DATE]]" at bounding box center [303, 81] width 113 height 8
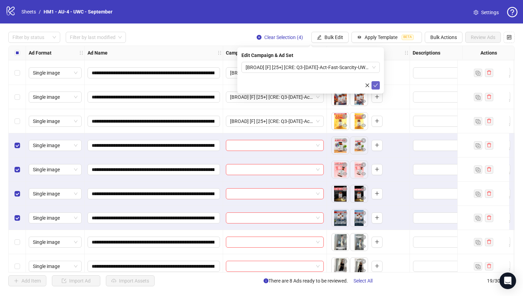
click at [375, 86] on icon "check" at bounding box center [375, 85] width 5 height 5
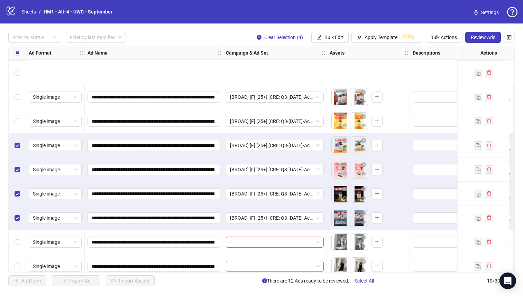
scroll to position [250, 0]
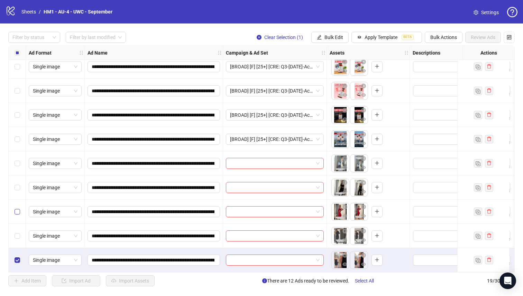
drag, startPoint x: 11, startPoint y: 226, endPoint x: 15, endPoint y: 213, distance: 13.6
click at [11, 226] on div "Select row 18" at bounding box center [17, 236] width 17 height 24
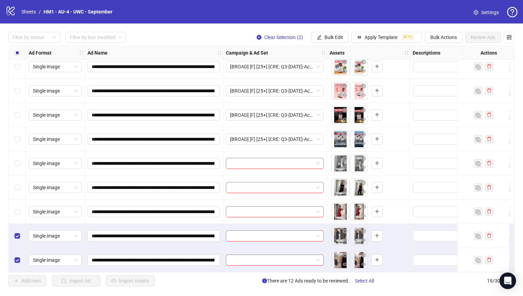
click at [18, 203] on div "Select row 17" at bounding box center [17, 212] width 17 height 24
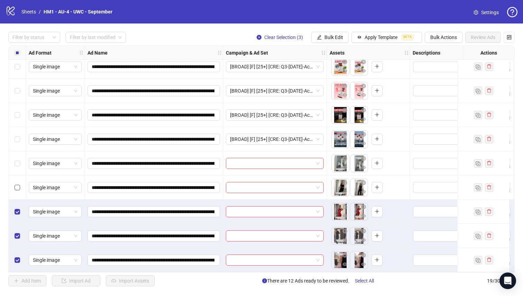
click at [17, 190] on div "Select row 16" at bounding box center [17, 188] width 17 height 24
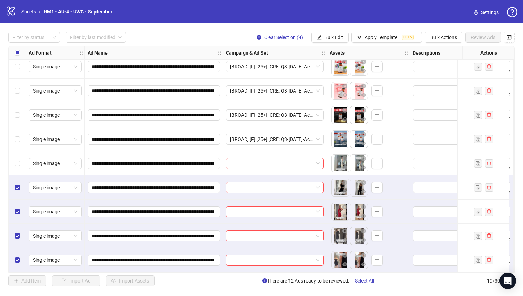
drag, startPoint x: 18, startPoint y: 157, endPoint x: 46, endPoint y: 154, distance: 28.2
click at [19, 160] on label "Select row 15" at bounding box center [18, 164] width 6 height 8
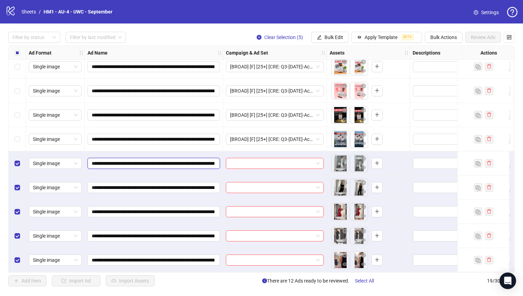
drag, startPoint x: 178, startPoint y: 163, endPoint x: 184, endPoint y: 162, distance: 6.2
click at [187, 162] on input "**********" at bounding box center [153, 164] width 123 height 8
click at [175, 161] on input "**********" at bounding box center [153, 164] width 123 height 8
drag, startPoint x: 176, startPoint y: 161, endPoint x: 139, endPoint y: 158, distance: 37.5
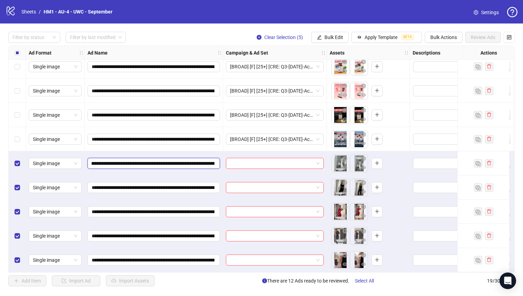
click at [139, 160] on input "**********" at bounding box center [153, 164] width 123 height 8
click at [331, 39] on span "Bulk Edit" at bounding box center [333, 38] width 19 height 6
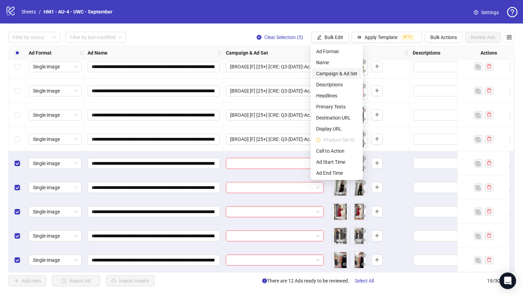
click at [348, 75] on span "Campaign & Ad Set" at bounding box center [336, 74] width 41 height 8
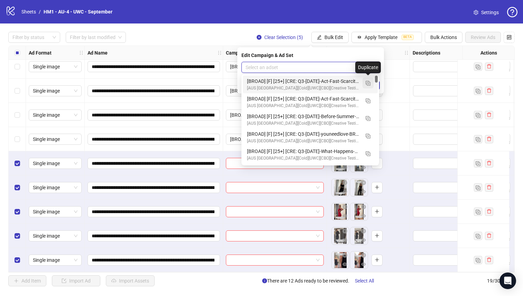
click at [369, 83] on img "button" at bounding box center [368, 83] width 5 height 5
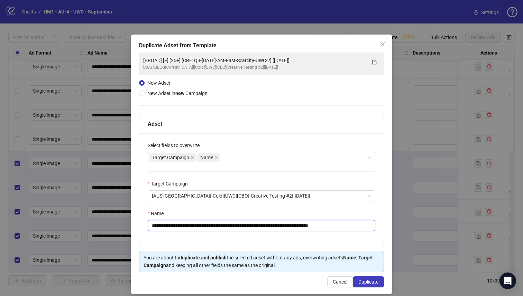
click at [291, 226] on input "**********" at bounding box center [262, 225] width 228 height 11
drag, startPoint x: 290, startPoint y: 226, endPoint x: 202, endPoint y: 227, distance: 88.6
click at [202, 227] on input "**********" at bounding box center [262, 225] width 228 height 11
paste input "text"
type input "**********"
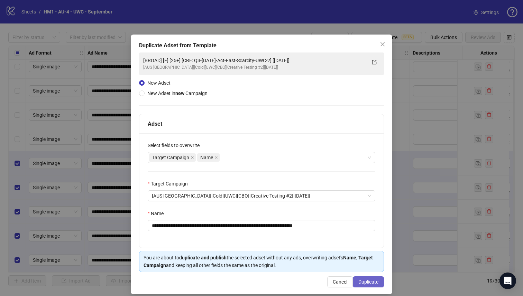
click at [361, 279] on button "Duplicate" at bounding box center [368, 282] width 31 height 11
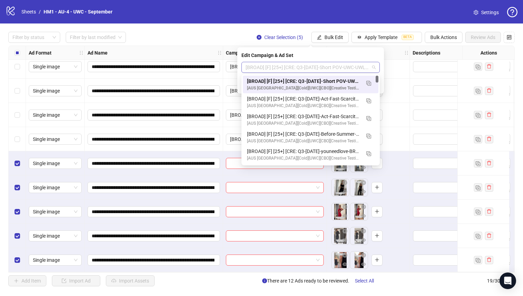
click at [304, 65] on span "[BROAD] [F] [25+] [CRE: Q3-[DATE]-Short POV-UWC-UWLS-MH] [[DATE]]" at bounding box center [311, 67] width 130 height 10
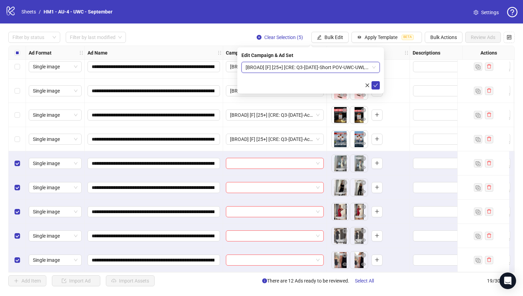
click at [346, 69] on span "[BROAD] [F] [25+] [CRE: Q3-[DATE]-Short POV-UWC-UWLS-MH] [[DATE]]" at bounding box center [311, 67] width 130 height 10
click at [346, 68] on span "[BROAD] [F] [25+] [CRE: Q3-[DATE]-Short POV-UWC-UWLS-MH] [[DATE]]" at bounding box center [311, 67] width 130 height 10
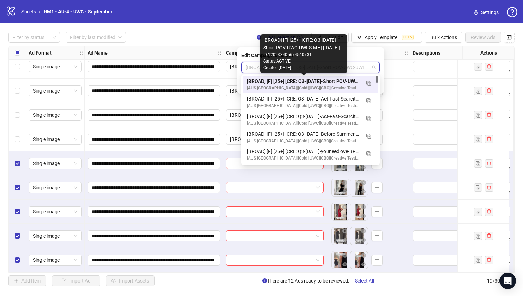
click at [343, 81] on div "[BROAD] [F] [25+] [CRE: Q3-[DATE]-Short POV-UWC-UWLS-MH] [[DATE]]" at bounding box center [303, 81] width 113 height 8
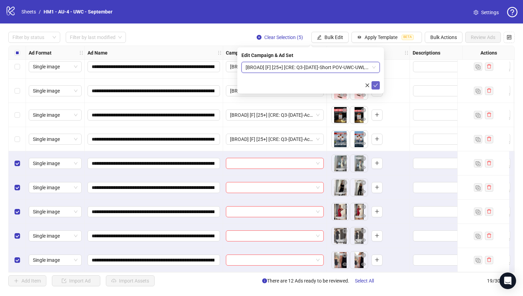
click at [376, 85] on icon "check" at bounding box center [376, 85] width 4 height 3
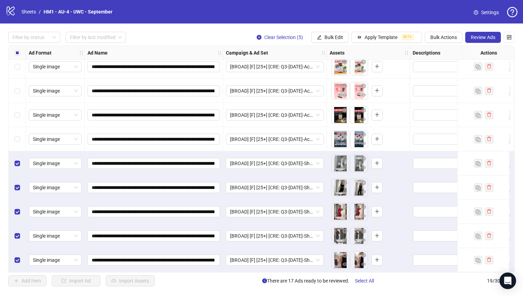
click at [13, 53] on div "Select all rows" at bounding box center [17, 53] width 17 height 14
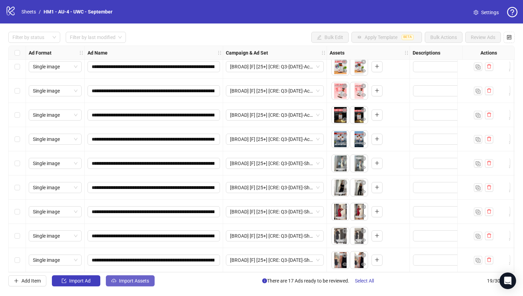
click at [143, 281] on span "Import Assets" at bounding box center [134, 281] width 30 height 6
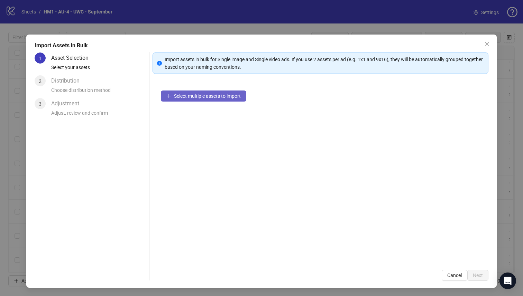
click at [213, 97] on span "Select multiple assets to import" at bounding box center [207, 96] width 67 height 6
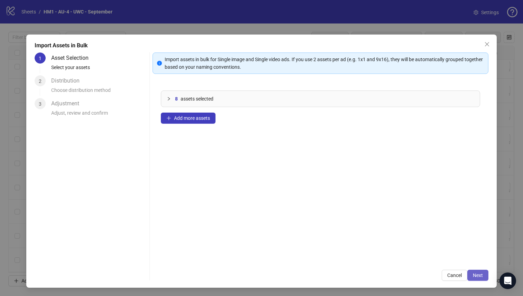
click at [473, 275] on span "Next" at bounding box center [478, 276] width 10 height 6
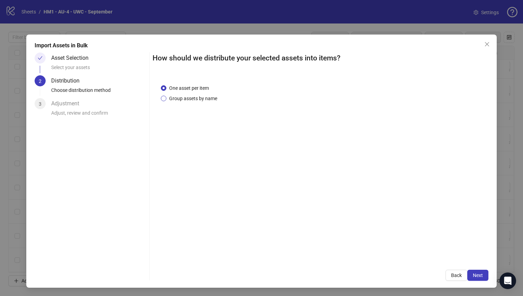
click at [187, 99] on span "Group assets by name" at bounding box center [193, 99] width 54 height 8
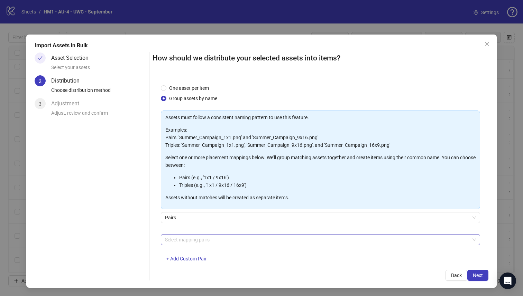
click at [205, 239] on div at bounding box center [317, 240] width 310 height 10
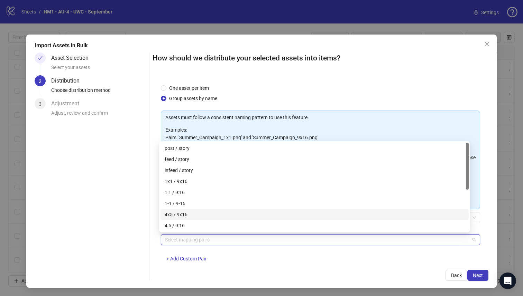
click at [209, 212] on div "4x5 / 9x16" at bounding box center [315, 215] width 300 height 8
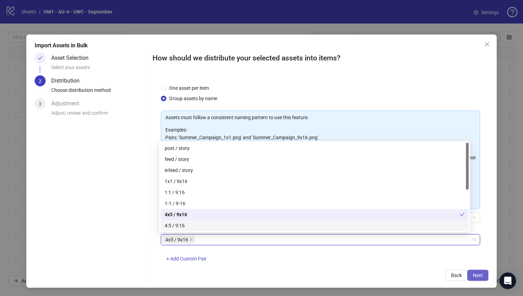
click at [477, 274] on span "Next" at bounding box center [478, 276] width 10 height 6
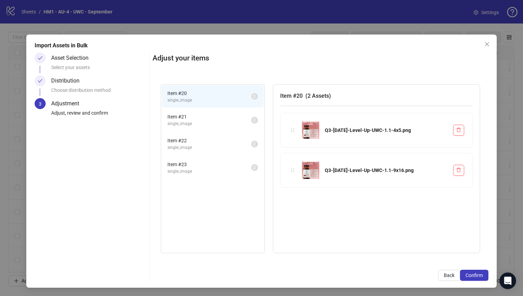
click at [477, 274] on span "Confirm" at bounding box center [474, 276] width 17 height 6
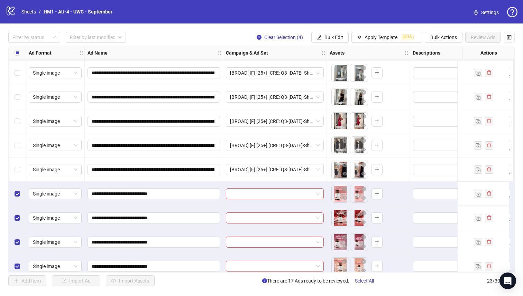
scroll to position [347, 0]
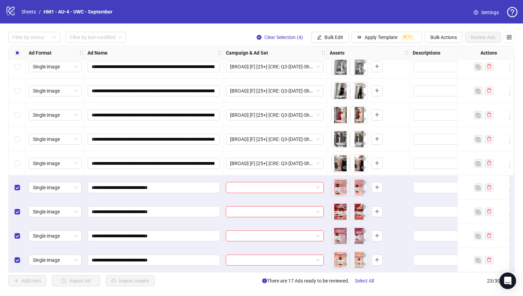
click at [14, 162] on div "Select row 19" at bounding box center [17, 164] width 17 height 24
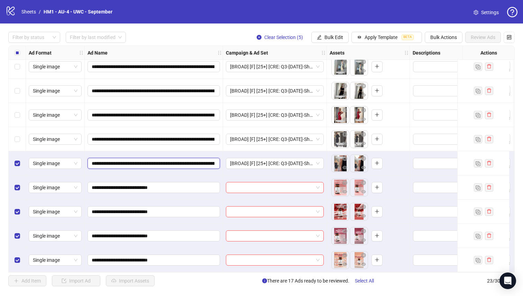
click at [150, 160] on input "**********" at bounding box center [153, 164] width 123 height 8
drag, startPoint x: 152, startPoint y: 160, endPoint x: 126, endPoint y: 160, distance: 25.6
click at [117, 162] on input "**********" at bounding box center [153, 164] width 123 height 8
click at [115, 161] on input "**********" at bounding box center [153, 164] width 123 height 8
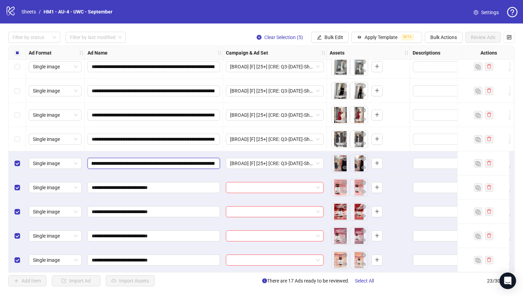
drag, startPoint x: 107, startPoint y: 159, endPoint x: 95, endPoint y: 159, distance: 11.8
click at [94, 160] on input "**********" at bounding box center [153, 164] width 123 height 8
click at [154, 161] on input "**********" at bounding box center [153, 164] width 123 height 8
click at [150, 160] on input "**********" at bounding box center [153, 164] width 123 height 8
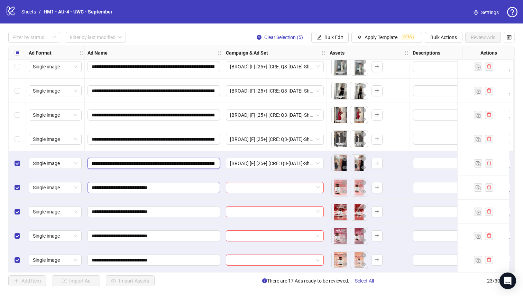
type input "**********"
drag, startPoint x: 149, startPoint y: 160, endPoint x: 274, endPoint y: 163, distance: 124.6
click at [338, 38] on span "Bulk Edit" at bounding box center [333, 38] width 19 height 6
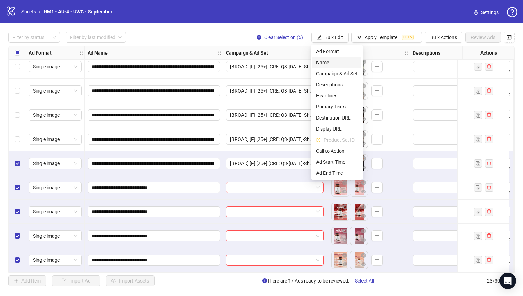
click at [334, 60] on span "Name" at bounding box center [336, 63] width 41 height 8
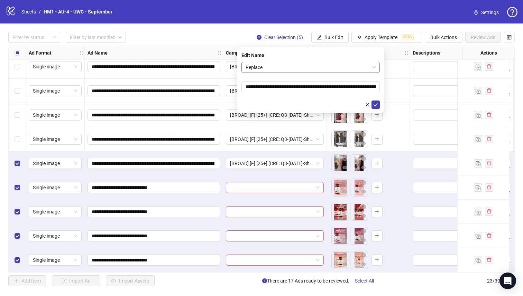
click at [323, 67] on span "Replace" at bounding box center [311, 67] width 130 height 10
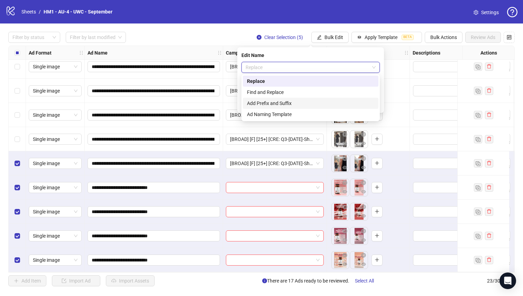
click at [319, 102] on div "Add Prefix and Suffix" at bounding box center [310, 104] width 127 height 8
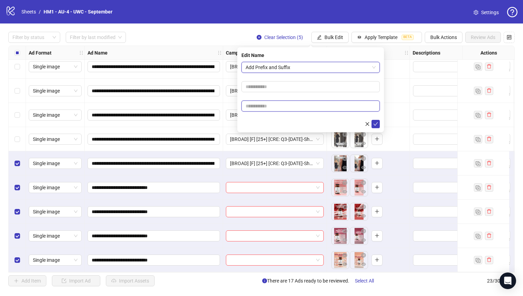
click at [315, 110] on input "text" at bounding box center [310, 106] width 138 height 11
paste input "**********"
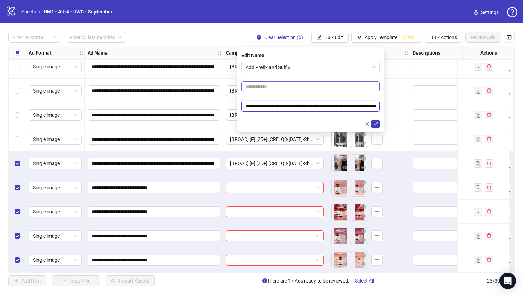
scroll to position [0, 77]
type input "**********"
click at [315, 85] on input "text" at bounding box center [310, 86] width 138 height 11
type input "**********"
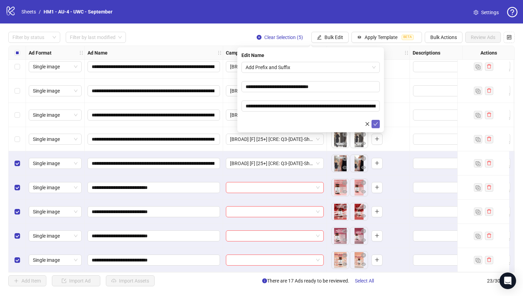
click at [377, 125] on icon "check" at bounding box center [375, 124] width 5 height 5
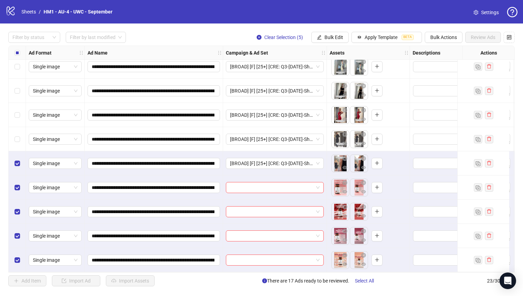
click at [14, 162] on div "Select row 19" at bounding box center [17, 164] width 17 height 24
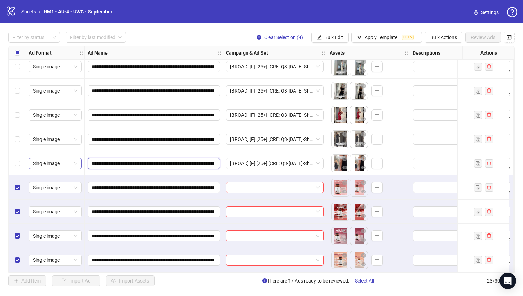
drag, startPoint x: 171, startPoint y: 160, endPoint x: 74, endPoint y: 162, distance: 96.9
drag, startPoint x: 184, startPoint y: 159, endPoint x: 202, endPoint y: 162, distance: 18.7
click at [202, 163] on input "**********" at bounding box center [153, 164] width 123 height 8
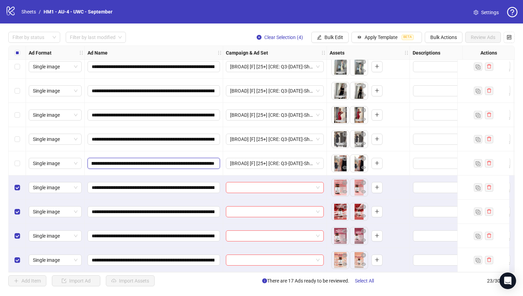
drag, startPoint x: 202, startPoint y: 162, endPoint x: 223, endPoint y: 161, distance: 21.1
click at [178, 160] on input "**********" at bounding box center [153, 164] width 123 height 8
drag, startPoint x: 126, startPoint y: 162, endPoint x: 95, endPoint y: 161, distance: 30.8
click at [95, 161] on input "**********" at bounding box center [153, 164] width 123 height 8
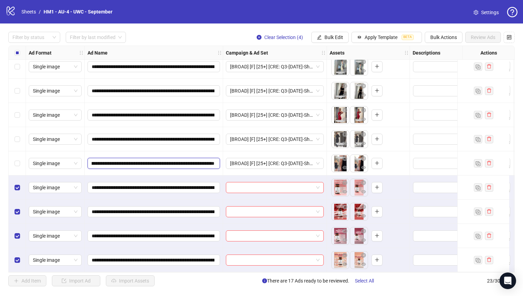
scroll to position [0, 341]
click at [156, 160] on input "**********" at bounding box center [153, 164] width 123 height 8
drag, startPoint x: 148, startPoint y: 159, endPoint x: 275, endPoint y: 162, distance: 127.3
type input "**********"
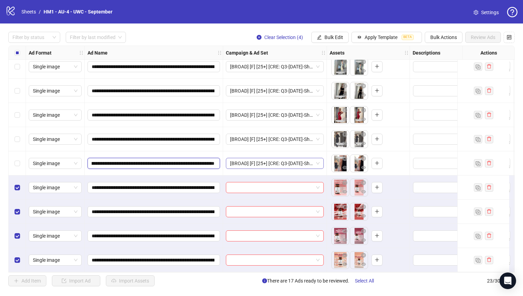
scroll to position [0, 273]
click at [191, 148] on div "**********" at bounding box center [154, 139] width 138 height 24
drag, startPoint x: 193, startPoint y: 185, endPoint x: 265, endPoint y: 188, distance: 72.3
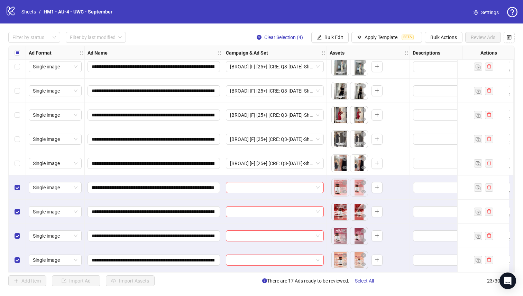
click at [190, 176] on div "**********" at bounding box center [154, 188] width 138 height 24
drag, startPoint x: 173, startPoint y: 185, endPoint x: 166, endPoint y: 185, distance: 7.3
click at [166, 185] on input "**********" at bounding box center [153, 188] width 123 height 8
click at [321, 38] on button "Bulk Edit" at bounding box center [329, 37] width 37 height 11
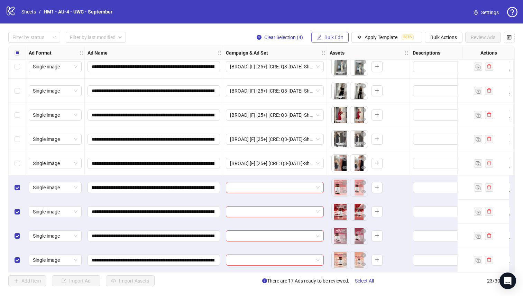
scroll to position [0, 0]
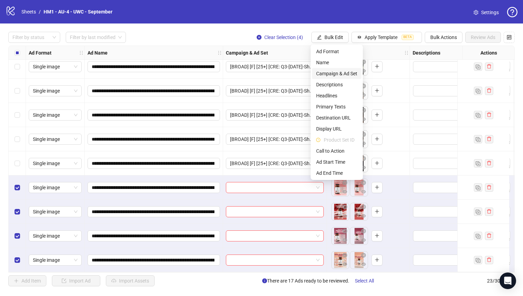
click at [325, 75] on span "Campaign & Ad Set" at bounding box center [336, 74] width 41 height 8
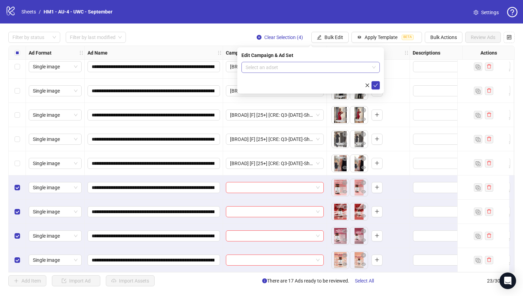
click at [329, 62] on input "search" at bounding box center [308, 67] width 124 height 10
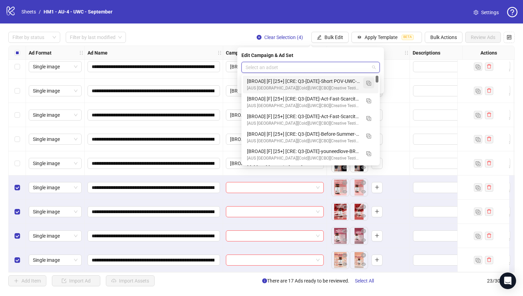
click at [368, 84] on img "button" at bounding box center [368, 83] width 5 height 5
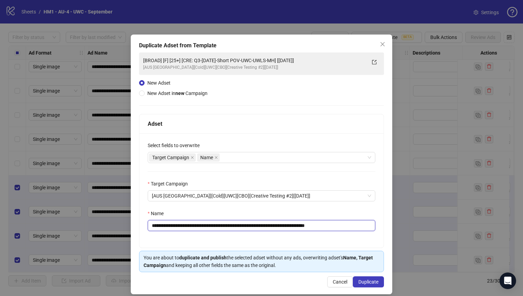
drag, startPoint x: 294, startPoint y: 226, endPoint x: 202, endPoint y: 229, distance: 92.4
click at [202, 229] on input "**********" at bounding box center [262, 225] width 228 height 11
paste input "text"
type input "**********"
click at [358, 283] on span "Duplicate" at bounding box center [368, 282] width 20 height 6
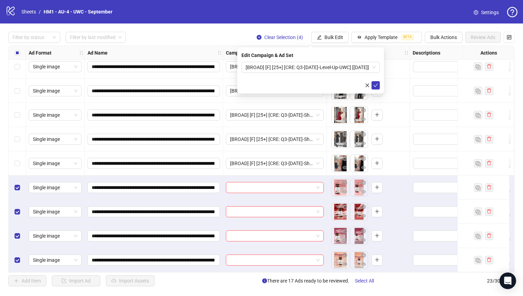
click at [304, 74] on form "[BROAD] [F] [25+] [CRE: Q3-[DATE]-Level-Up-UWC] [[DATE]]" at bounding box center [310, 76] width 138 height 28
click at [305, 67] on span "[BROAD] [F] [25+] [CRE: Q3-[DATE]-Level-Up-UWC] [[DATE]]" at bounding box center [311, 67] width 130 height 10
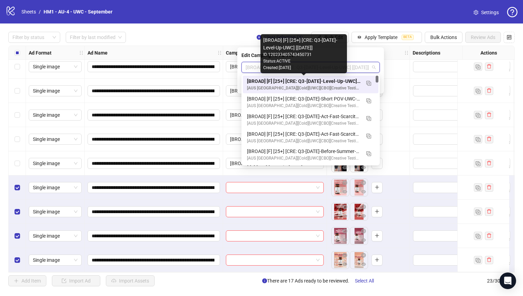
drag, startPoint x: 306, startPoint y: 80, endPoint x: 320, endPoint y: 81, distance: 14.5
click at [306, 80] on div "[BROAD] [F] [25+] [CRE: Q3-[DATE]-Level-Up-UWC] [[DATE]]" at bounding box center [303, 81] width 113 height 8
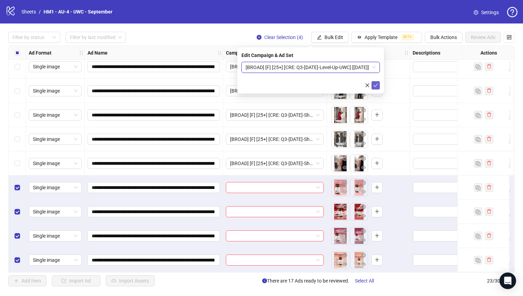
click at [376, 86] on icon "check" at bounding box center [375, 85] width 5 height 5
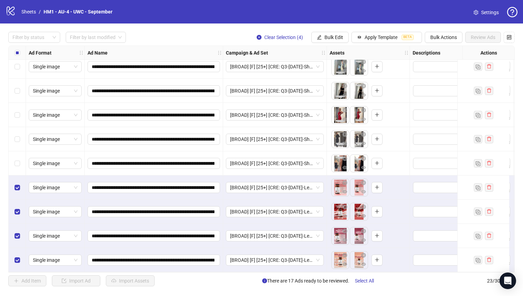
click at [144, 272] on div "**********" at bounding box center [261, 160] width 523 height 272
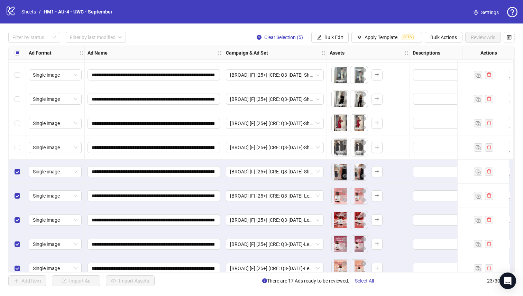
scroll to position [333, 0]
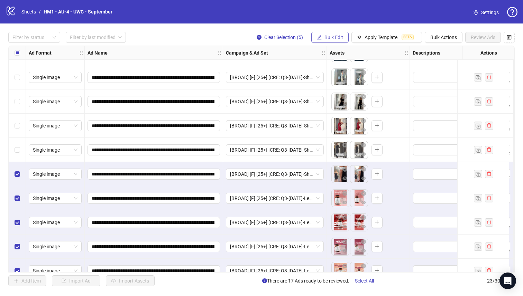
click at [330, 36] on span "Bulk Edit" at bounding box center [333, 38] width 19 height 6
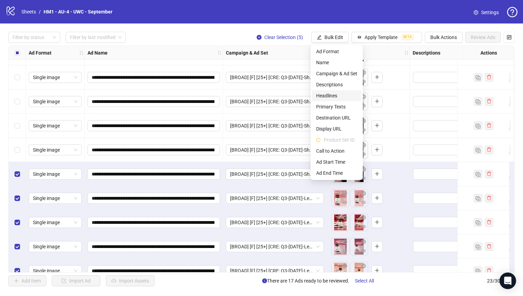
click at [336, 93] on span "Headlines" at bounding box center [336, 96] width 41 height 8
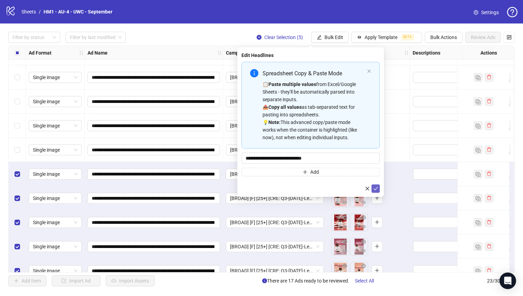
click at [376, 187] on icon "check" at bounding box center [375, 188] width 5 height 5
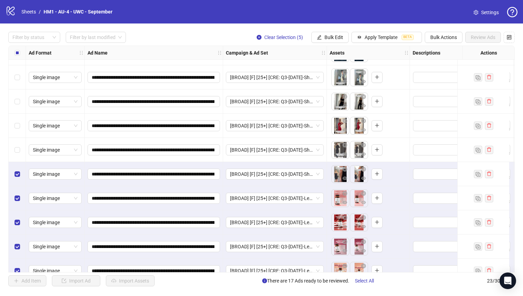
drag, startPoint x: 322, startPoint y: 37, endPoint x: 326, endPoint y: 52, distance: 15.4
click at [322, 37] on button "Bulk Edit" at bounding box center [329, 37] width 37 height 11
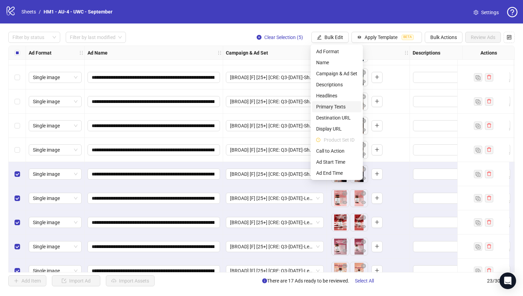
click at [336, 110] on span "Primary Texts" at bounding box center [336, 107] width 41 height 8
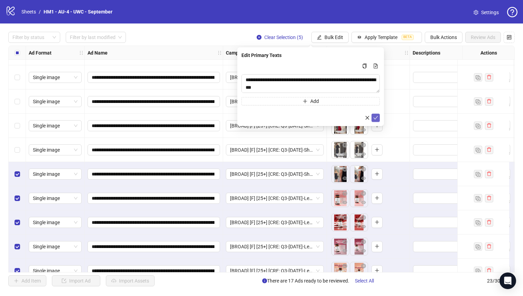
click at [374, 114] on button "submit" at bounding box center [375, 118] width 8 height 8
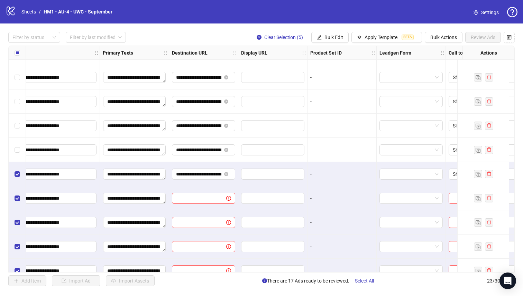
scroll to position [333, 480]
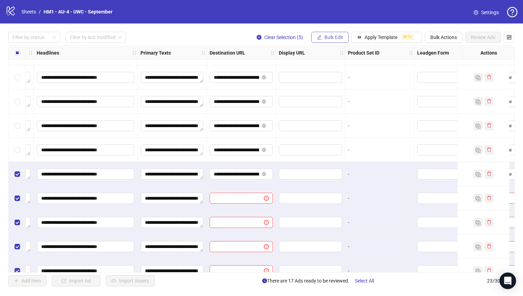
click at [323, 40] on button "Bulk Edit" at bounding box center [329, 37] width 37 height 11
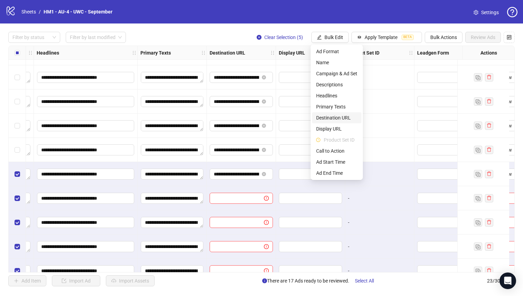
click at [339, 118] on span "Destination URL" at bounding box center [336, 118] width 41 height 8
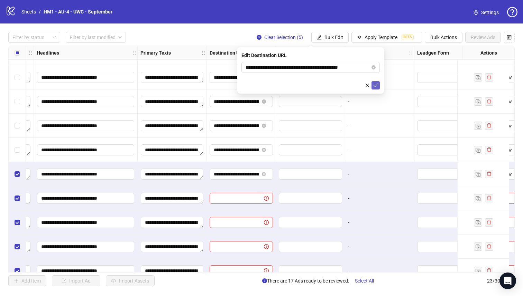
click at [375, 84] on icon "check" at bounding box center [375, 85] width 5 height 5
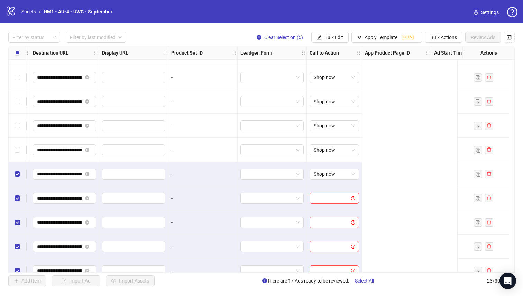
scroll to position [333, 0]
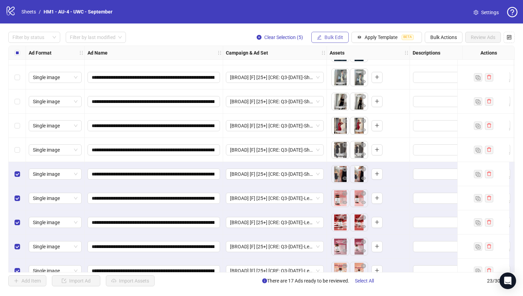
click at [332, 39] on span "Bulk Edit" at bounding box center [333, 38] width 19 height 6
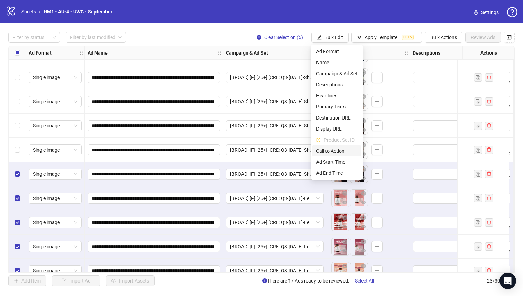
click at [340, 155] on li "Call to Action" at bounding box center [336, 151] width 49 height 11
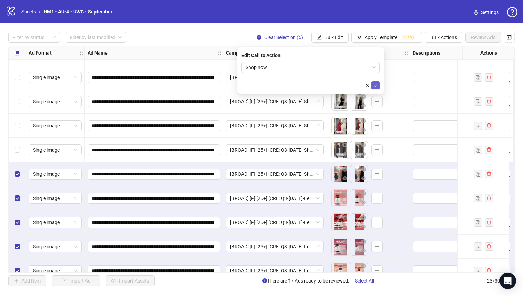
click at [375, 84] on icon "check" at bounding box center [375, 85] width 5 height 5
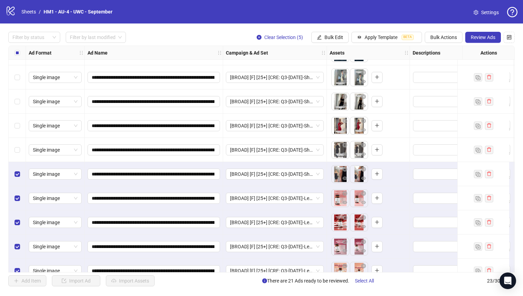
click at [20, 52] on div "Select all rows" at bounding box center [17, 53] width 17 height 14
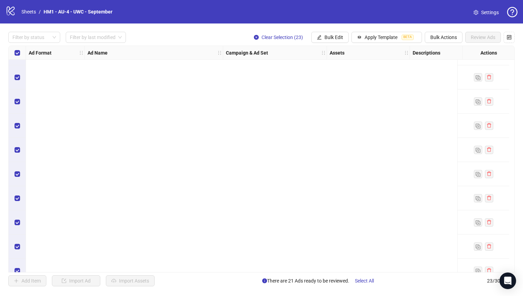
scroll to position [0, 0]
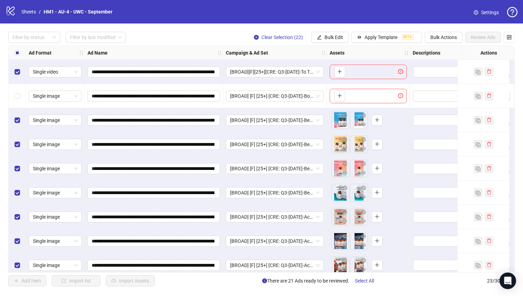
click at [16, 75] on div "Select row 1" at bounding box center [17, 72] width 17 height 24
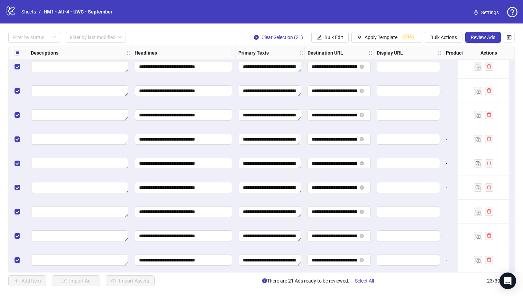
scroll to position [347, 769]
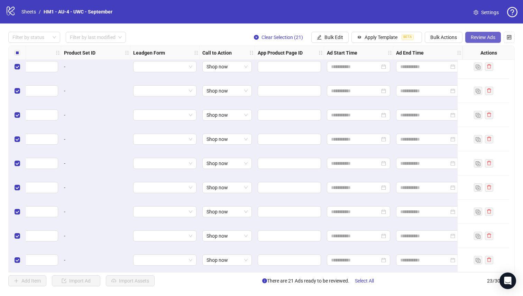
click at [487, 42] on button "Review Ads" at bounding box center [483, 37] width 36 height 11
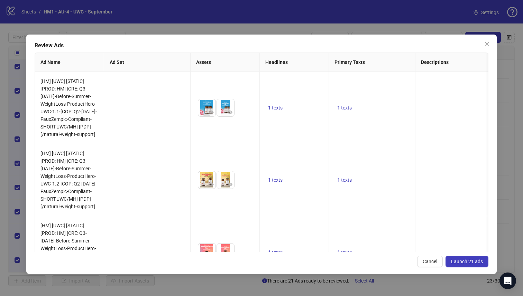
click at [479, 265] on button "Launch 21 ads" at bounding box center [467, 261] width 43 height 11
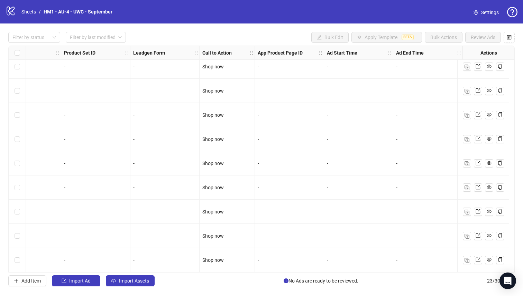
scroll to position [347, 769]
drag, startPoint x: 387, startPoint y: 272, endPoint x: 165, endPoint y: 247, distance: 223.5
click at [48, 281] on div "Filter by status Filter by last modified Bulk Edit Apply Template BETA Bulk Act…" at bounding box center [261, 160] width 523 height 272
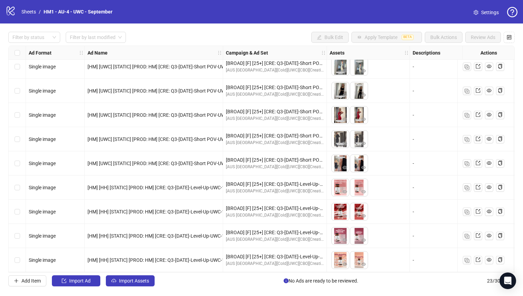
click at [49, 43] on div "Filter by status Filter by last modified Bulk Edit Apply Template BETA Bulk Act…" at bounding box center [261, 160] width 523 height 272
click at [49, 42] on div "Filter by status" at bounding box center [34, 37] width 52 height 11
click at [46, 49] on div "Draft" at bounding box center [34, 52] width 41 height 8
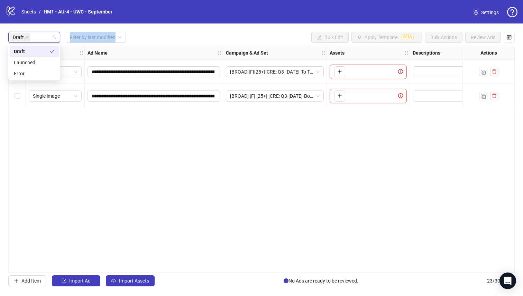
drag, startPoint x: 269, startPoint y: 23, endPoint x: 329, endPoint y: 1, distance: 63.6
click at [270, 21] on div "**********" at bounding box center [261, 148] width 523 height 296
